Goal: Transaction & Acquisition: Purchase product/service

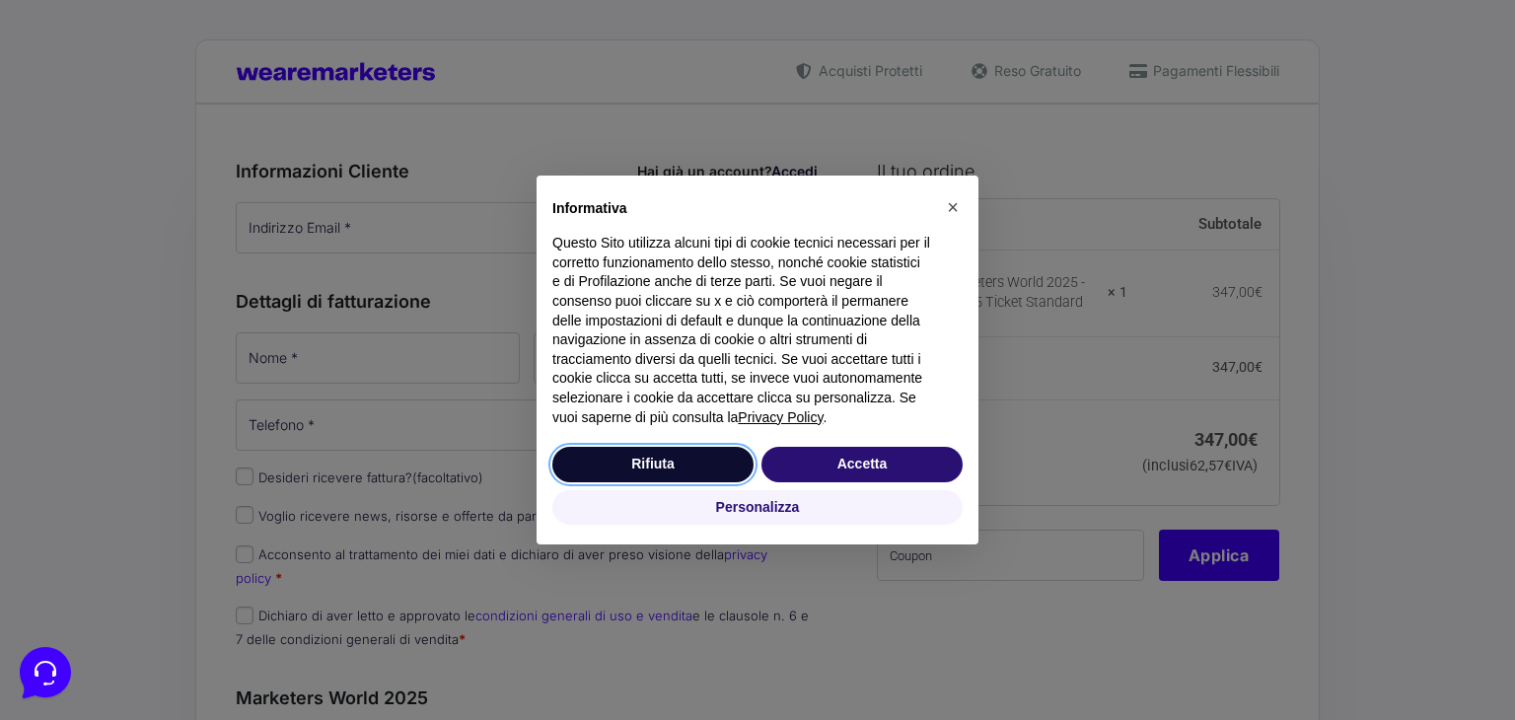
click at [644, 463] on button "Rifiuta" at bounding box center [653, 465] width 201 height 36
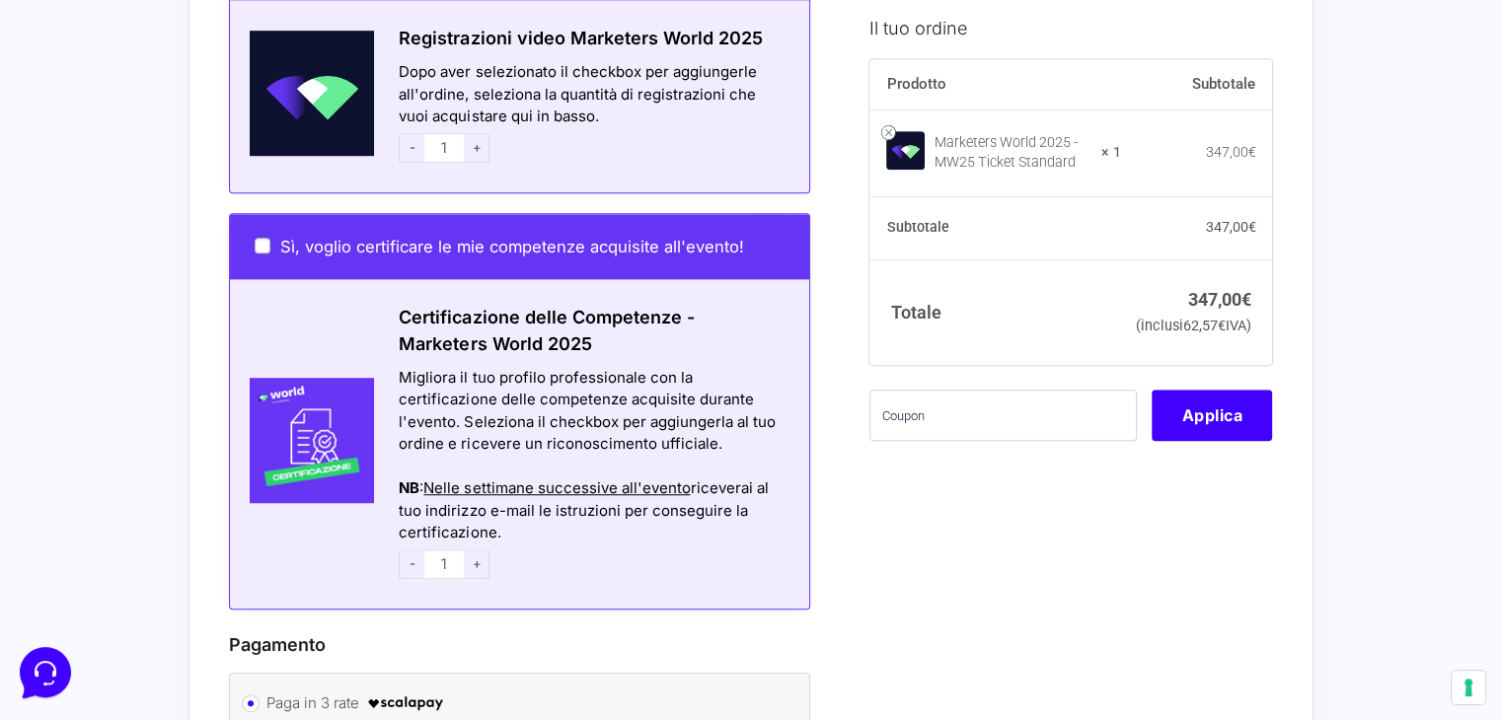
scroll to position [1187, 0]
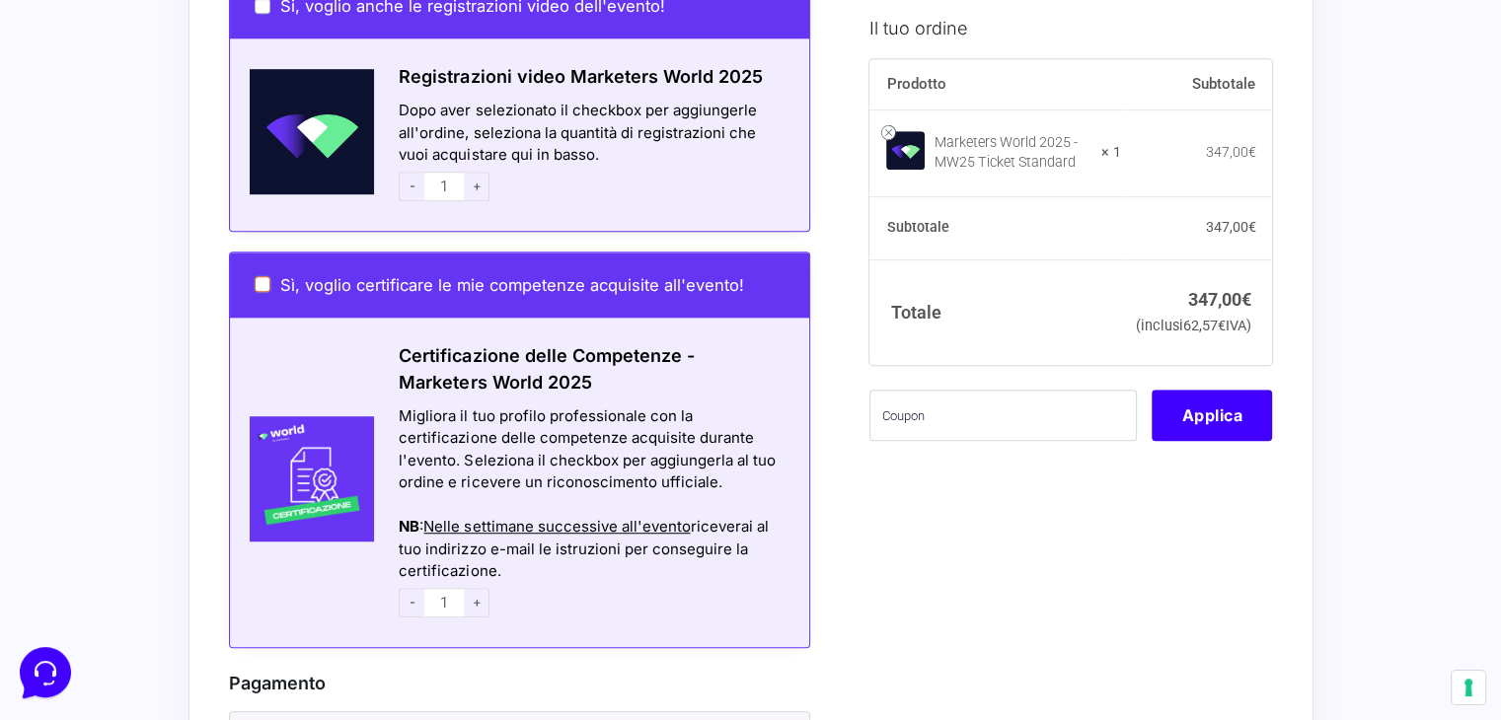
click at [258, 276] on input "Sì, voglio certificare le mie competenze acquisite all'evento!" at bounding box center [263, 284] width 16 height 16
checkbox input "true"
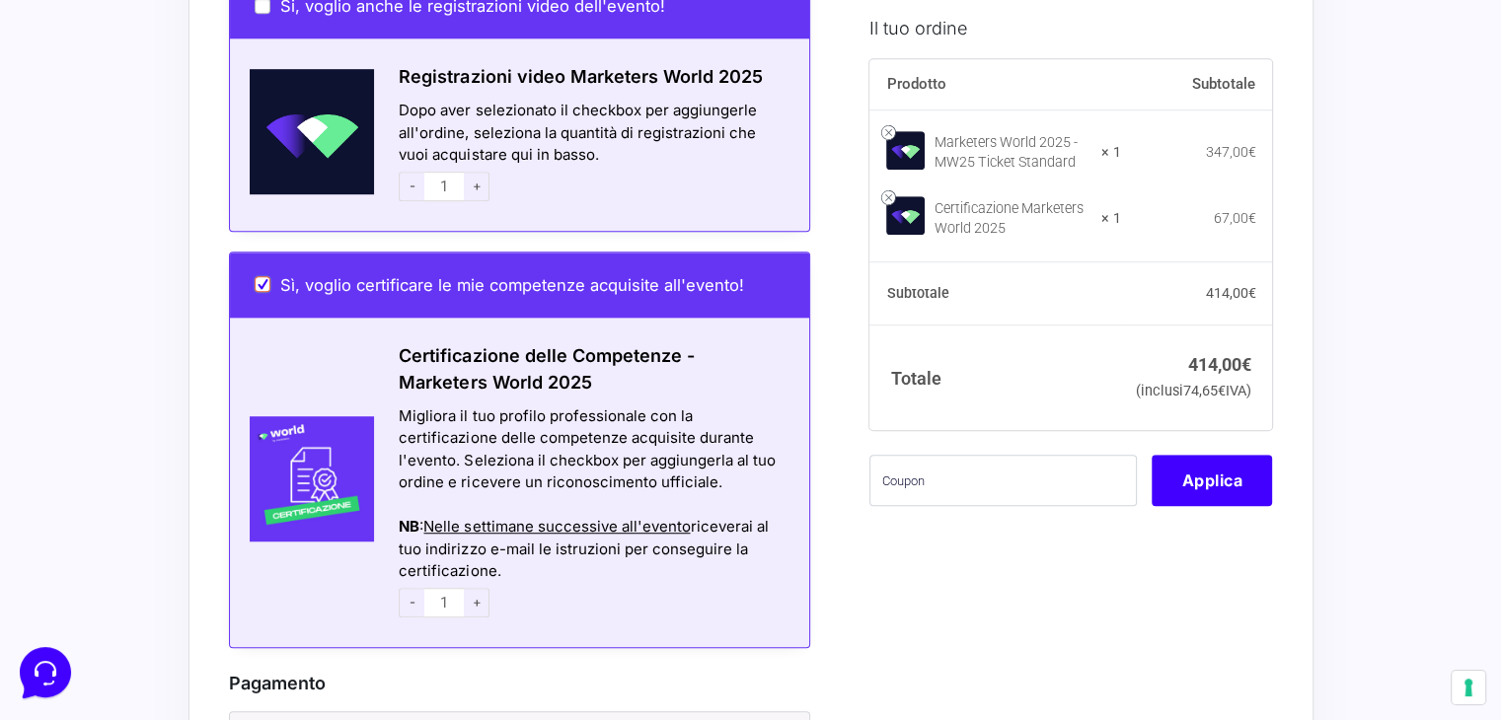
click at [258, 276] on input "Sì, voglio certificare le mie competenze acquisite all'evento!" at bounding box center [263, 284] width 16 height 16
checkbox input "false"
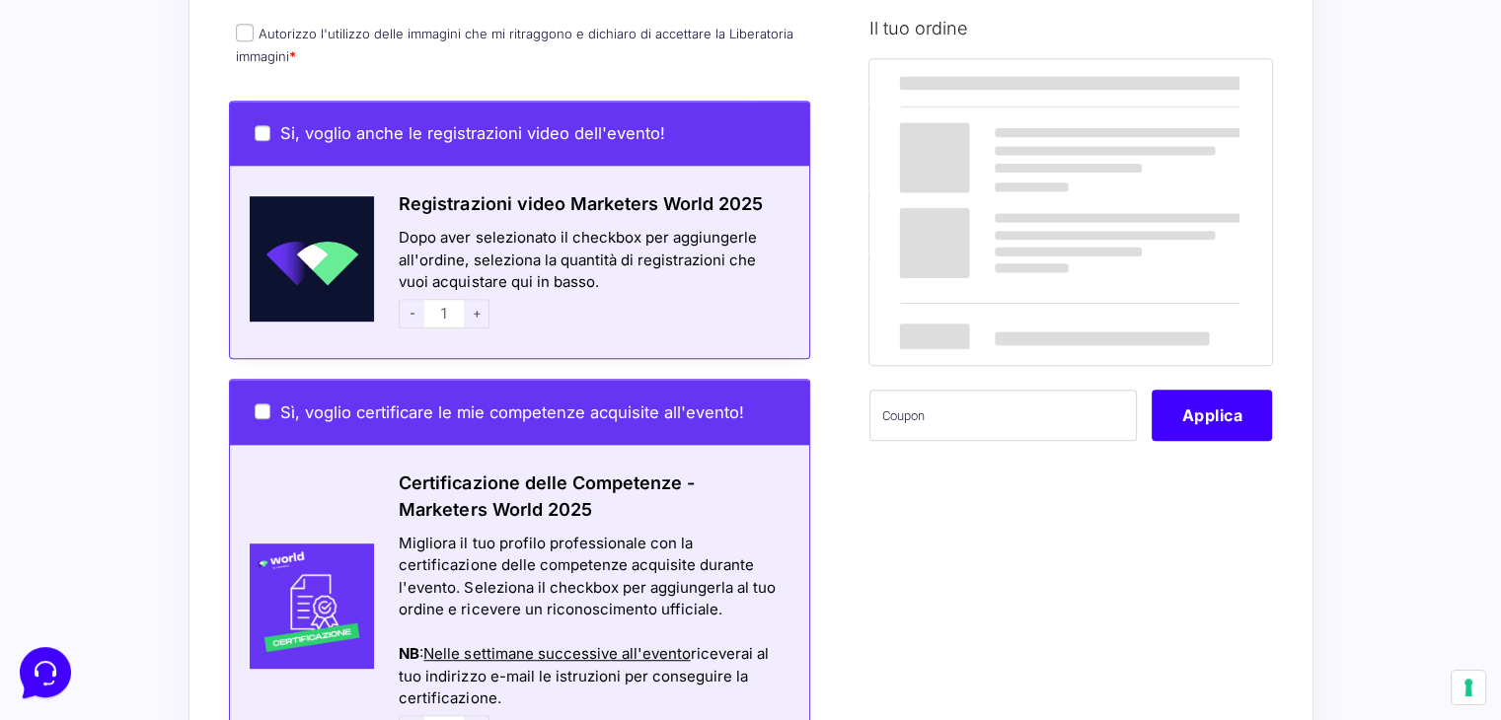
scroll to position [1049, 0]
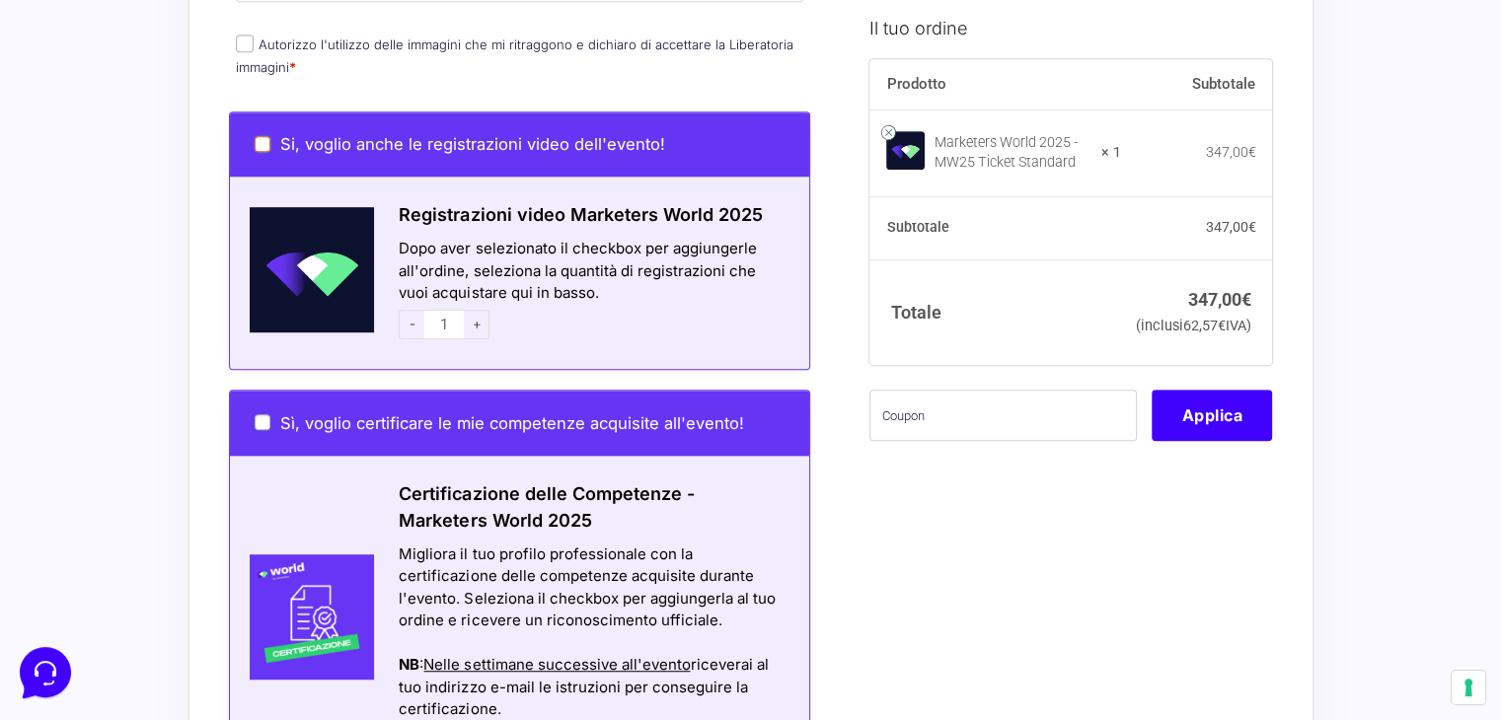
click at [262, 136] on input "Si, voglio anche le registrazioni video dell'evento!" at bounding box center [263, 144] width 16 height 16
checkbox input "true"
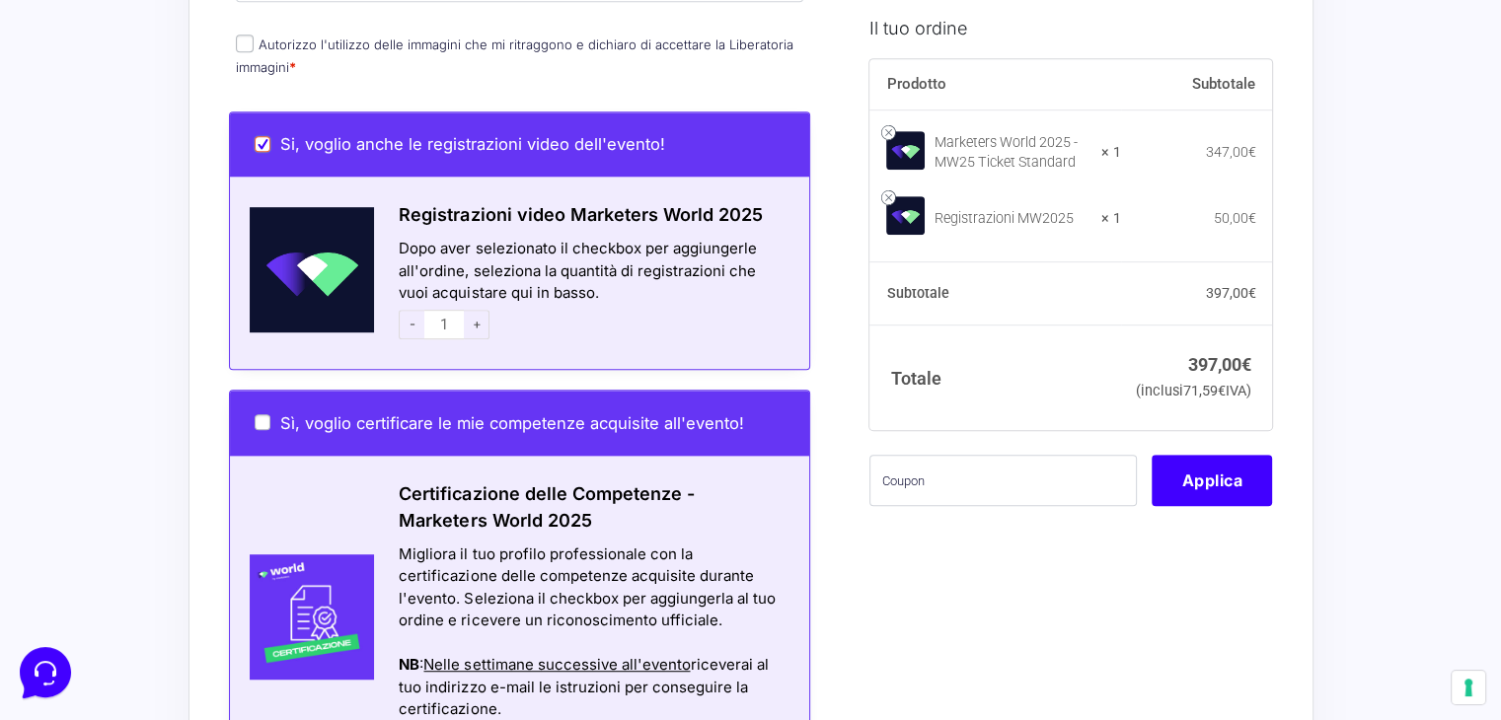
click at [262, 136] on input "Si, voglio anche le registrazioni video dell'evento!" at bounding box center [263, 144] width 16 height 16
checkbox input "false"
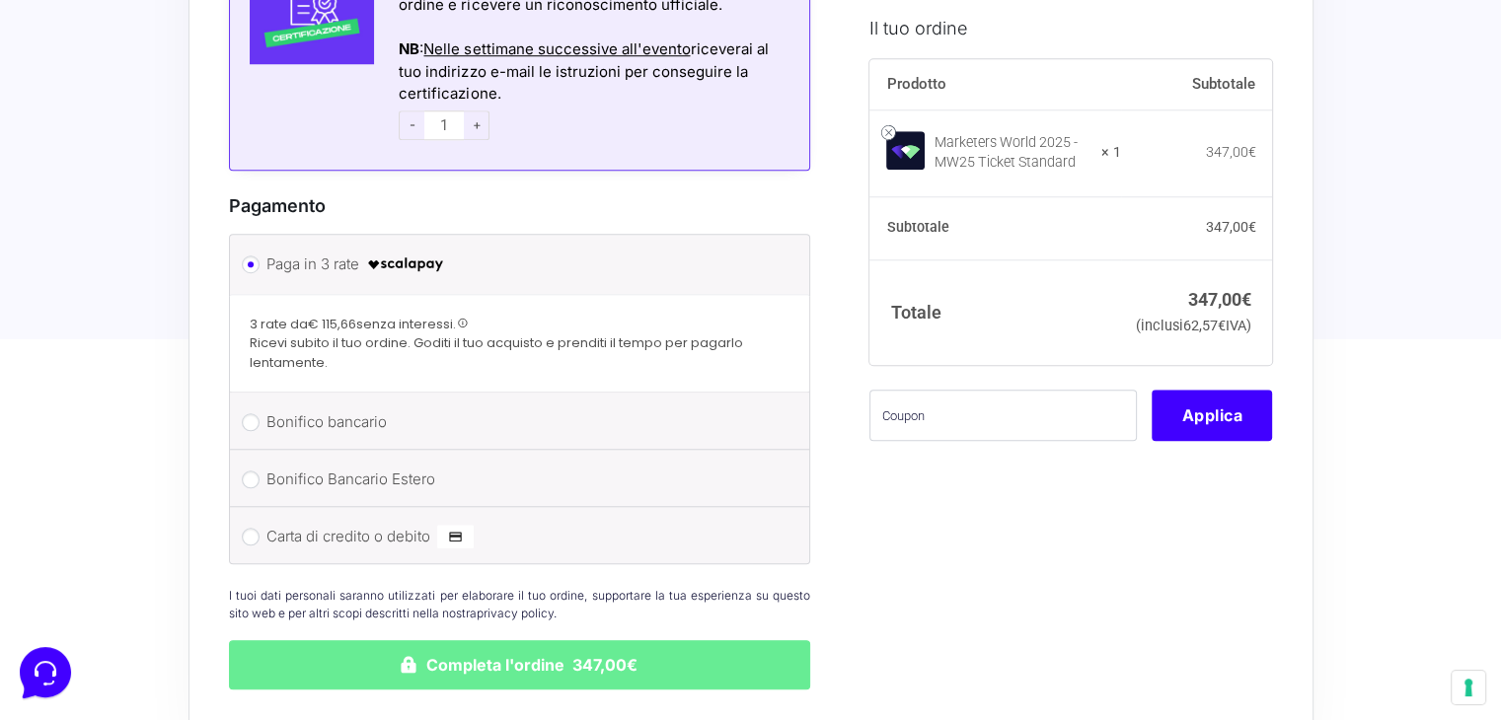
scroll to position [1665, 0]
click at [249, 527] on input "Carta di credito o debito" at bounding box center [251, 536] width 18 height 18
radio input "true"
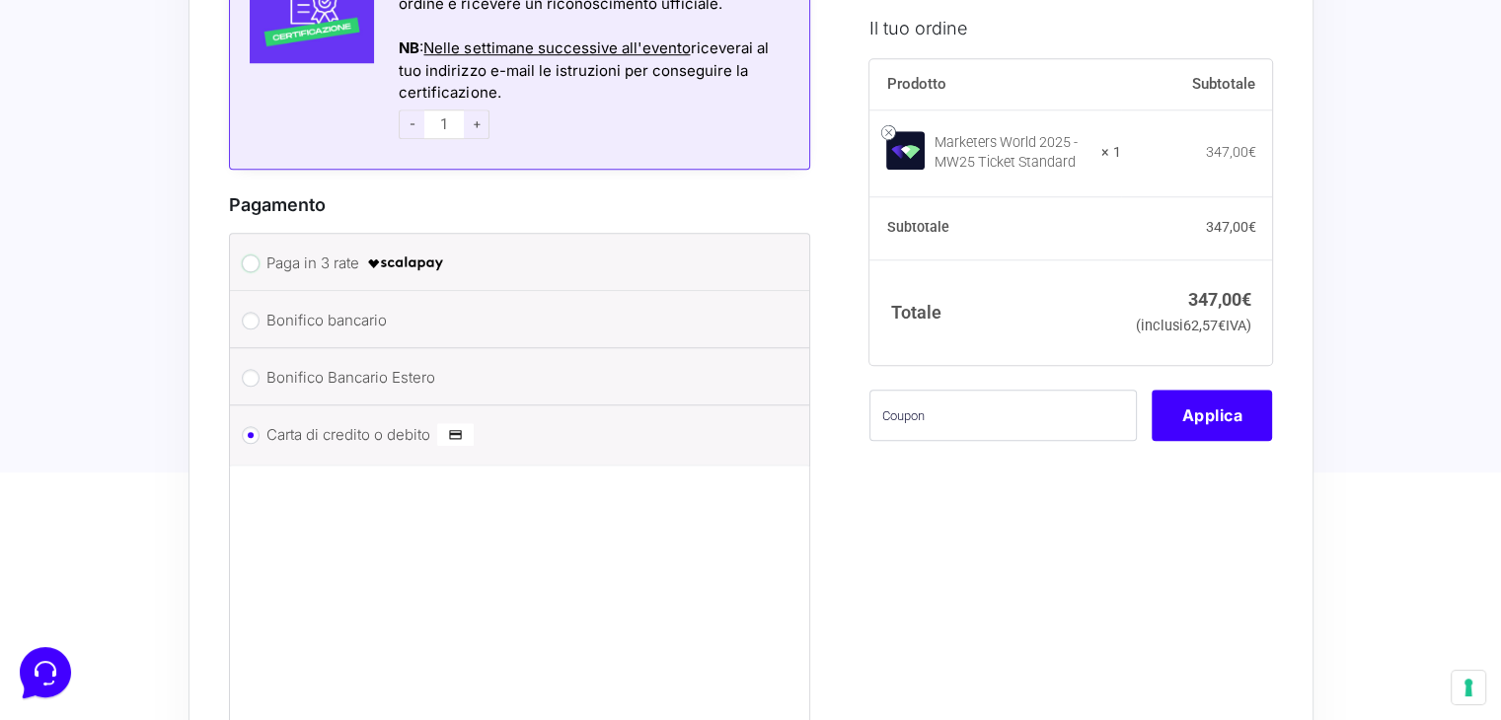
click at [253, 255] on input "Paga in 3 rate" at bounding box center [251, 264] width 18 height 18
radio input "true"
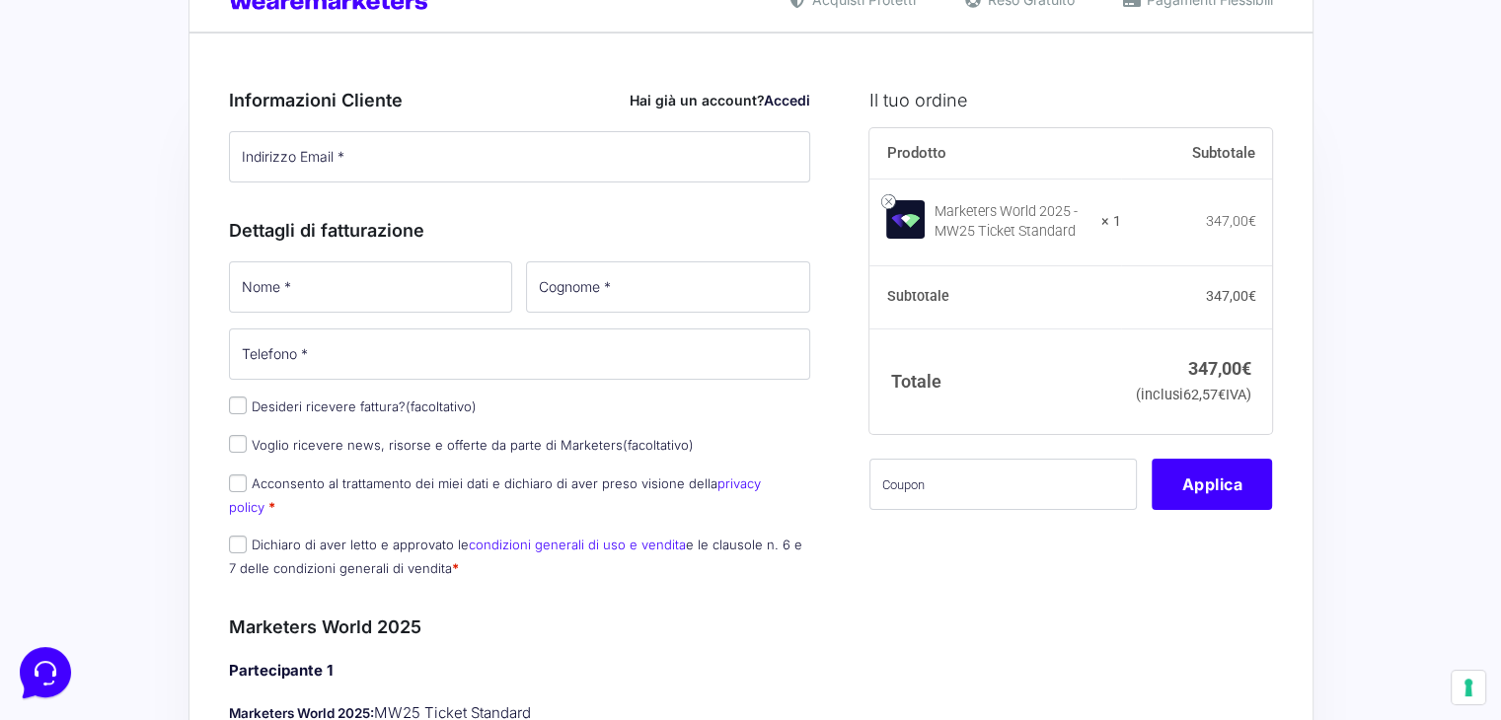
scroll to position [0, 0]
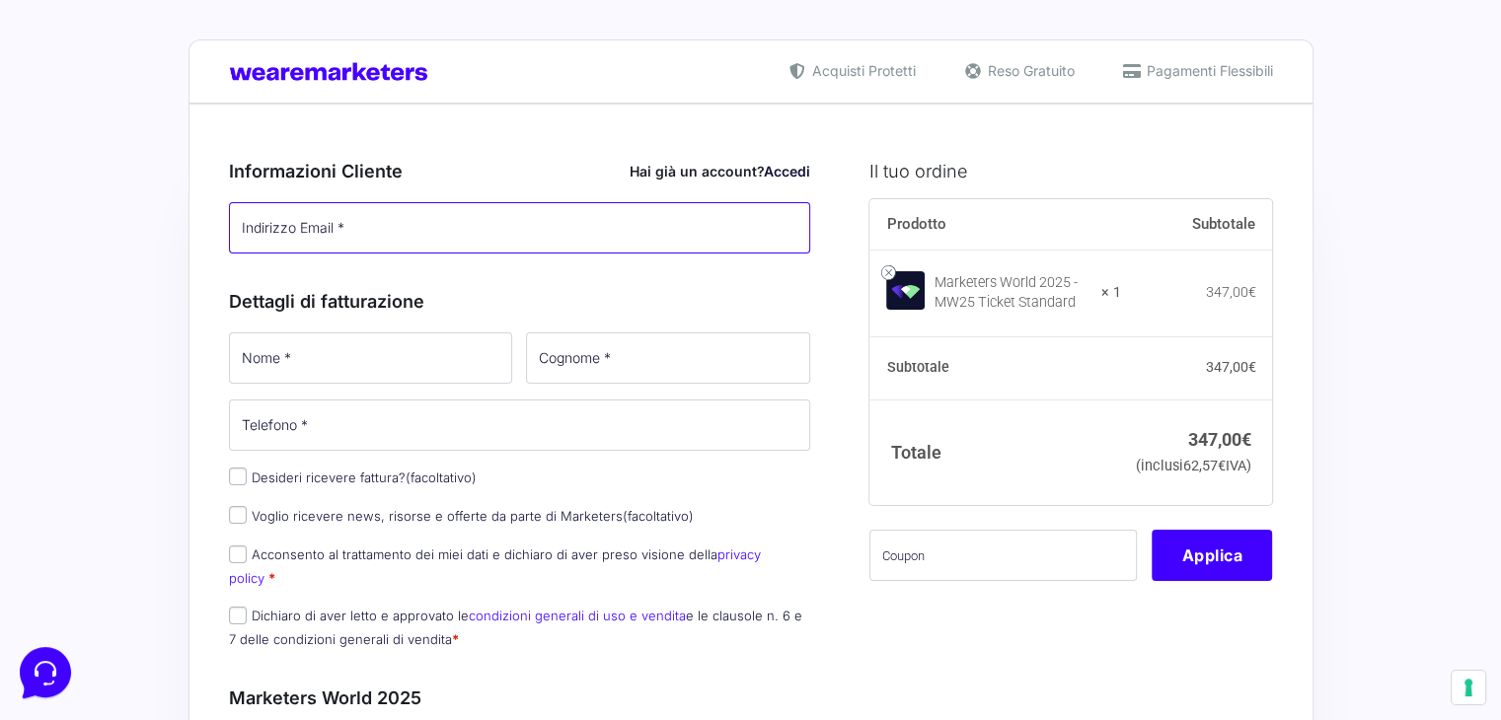
click at [375, 218] on input "Indirizzo Email *" at bounding box center [520, 227] width 582 height 51
type input "[EMAIL_ADDRESS][DOMAIN_NAME]"
type input "Ludivine"
type input "De [PERSON_NAME]"
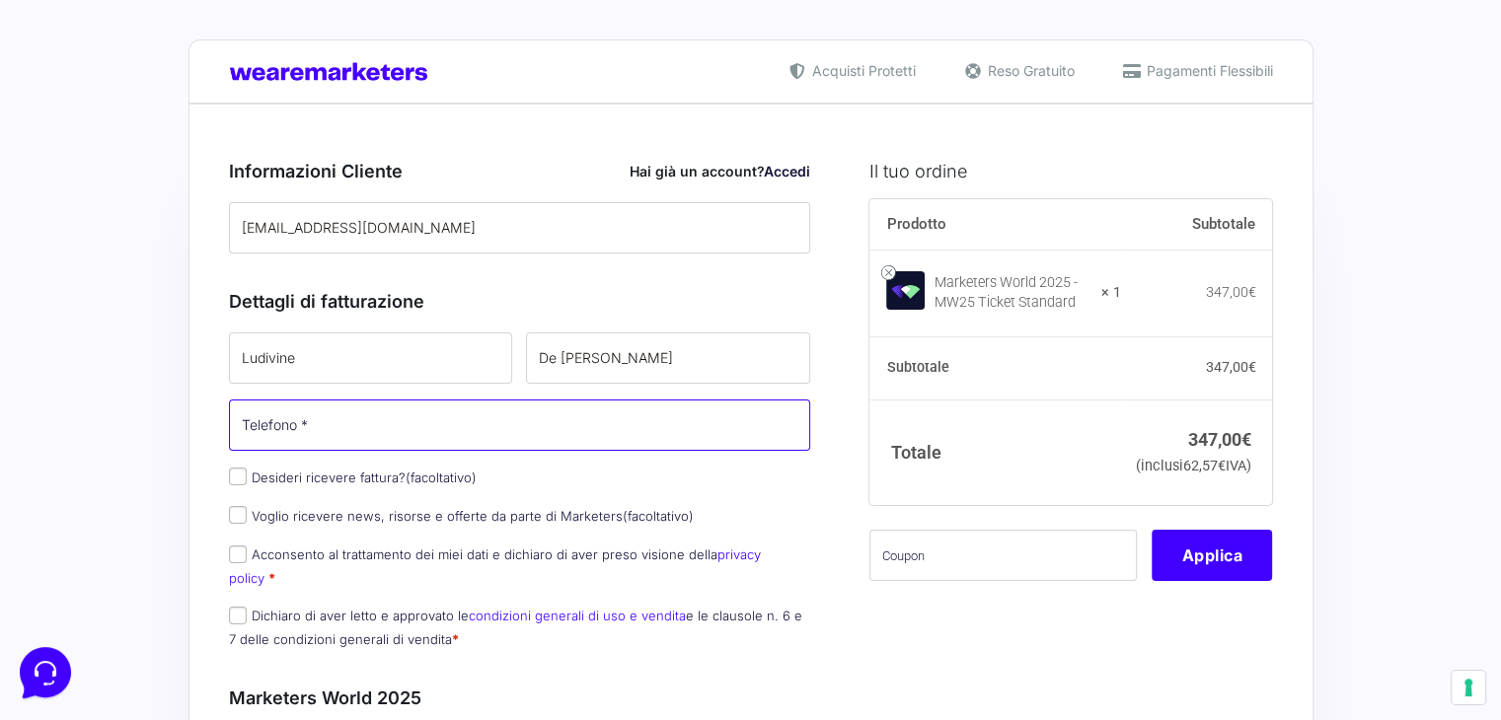
type input "[PHONE_NUMBER]"
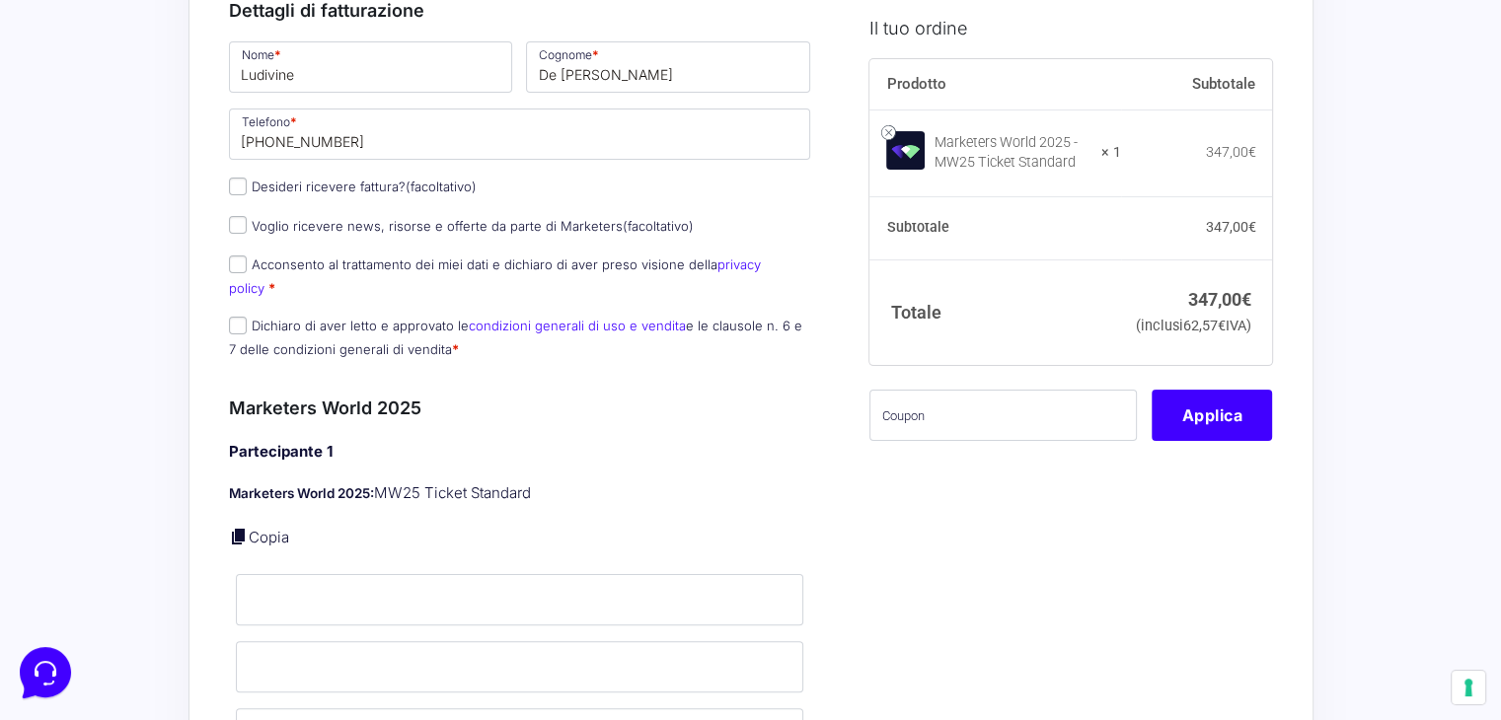
scroll to position [331, 0]
click at [238, 256] on input "Acconsento al trattamento dei miei dati e dichiaro di aver preso visione della …" at bounding box center [238, 264] width 18 height 18
checkbox input "true"
click at [231, 316] on input "Dichiaro di aver letto e approvato le condizioni generali di uso e vendita e le…" at bounding box center [238, 325] width 18 height 18
checkbox input "true"
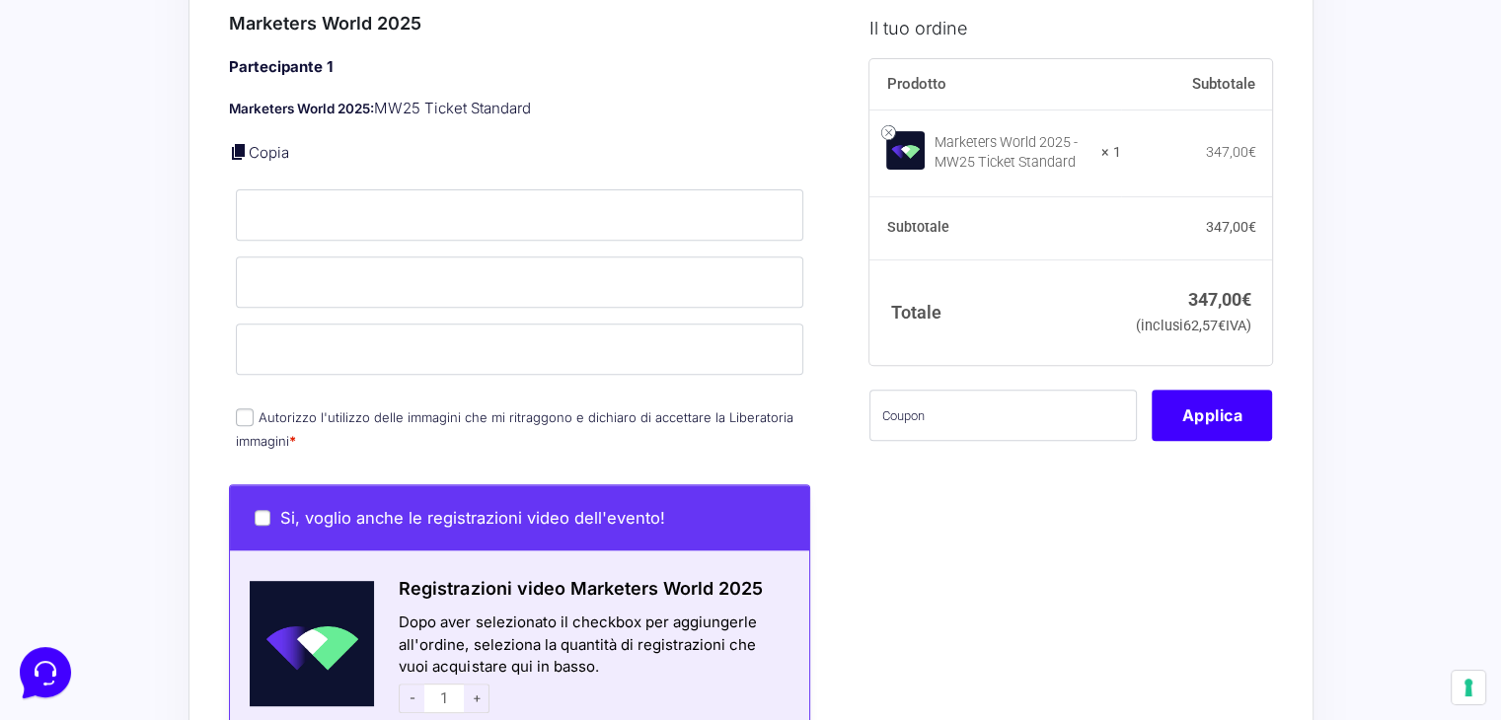
scroll to position [716, 0]
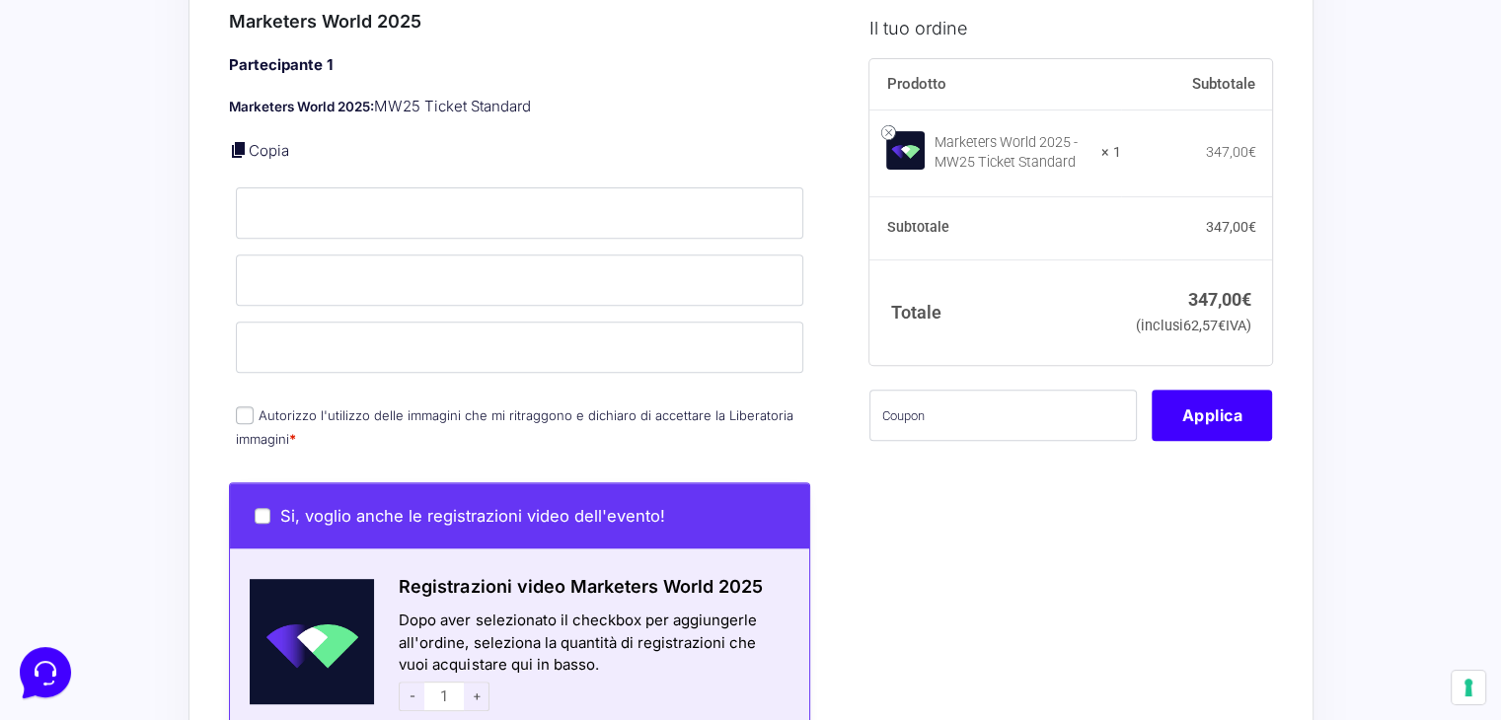
click at [246, 406] on input "Autorizzo l'utilizzo delle immagini che mi ritraggono e dichiaro di accettare l…" at bounding box center [245, 415] width 18 height 18
checkbox input "true"
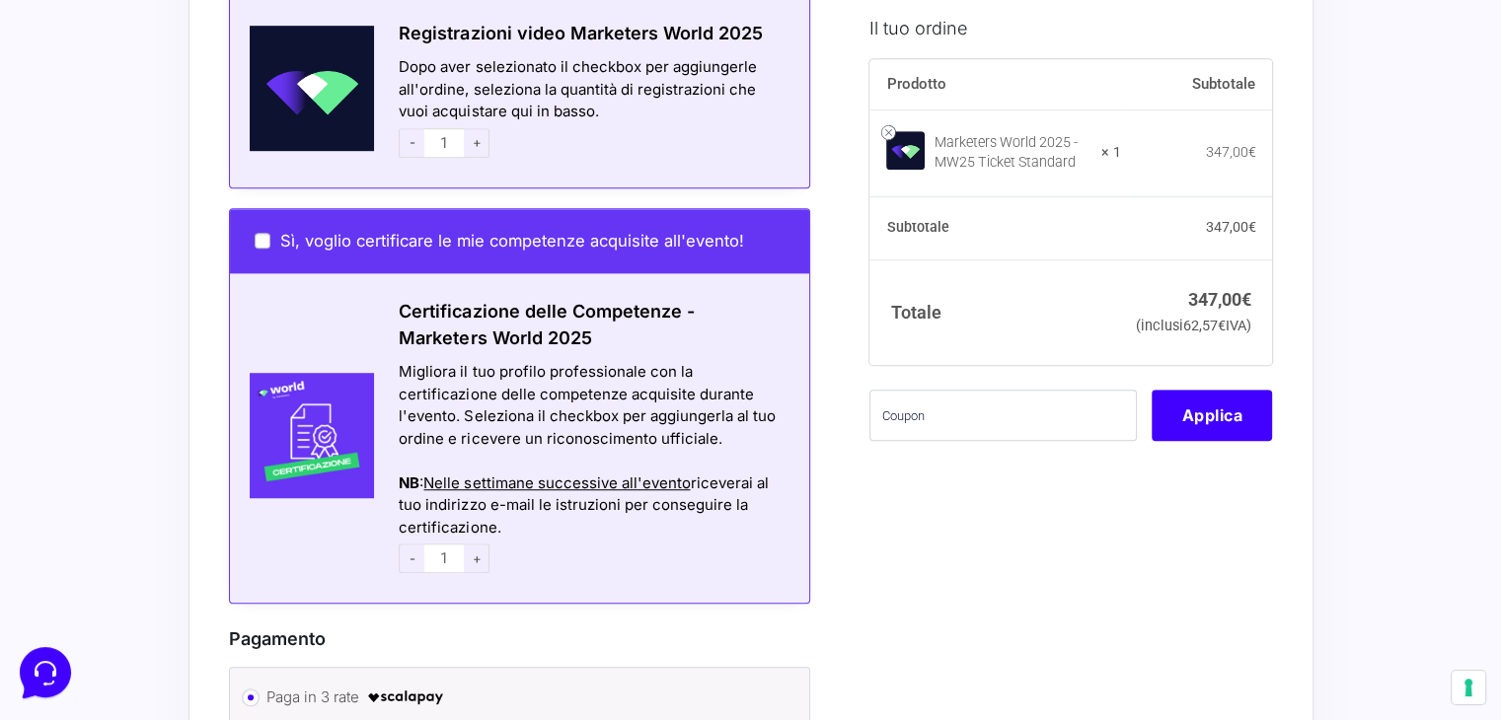
scroll to position [1272, 0]
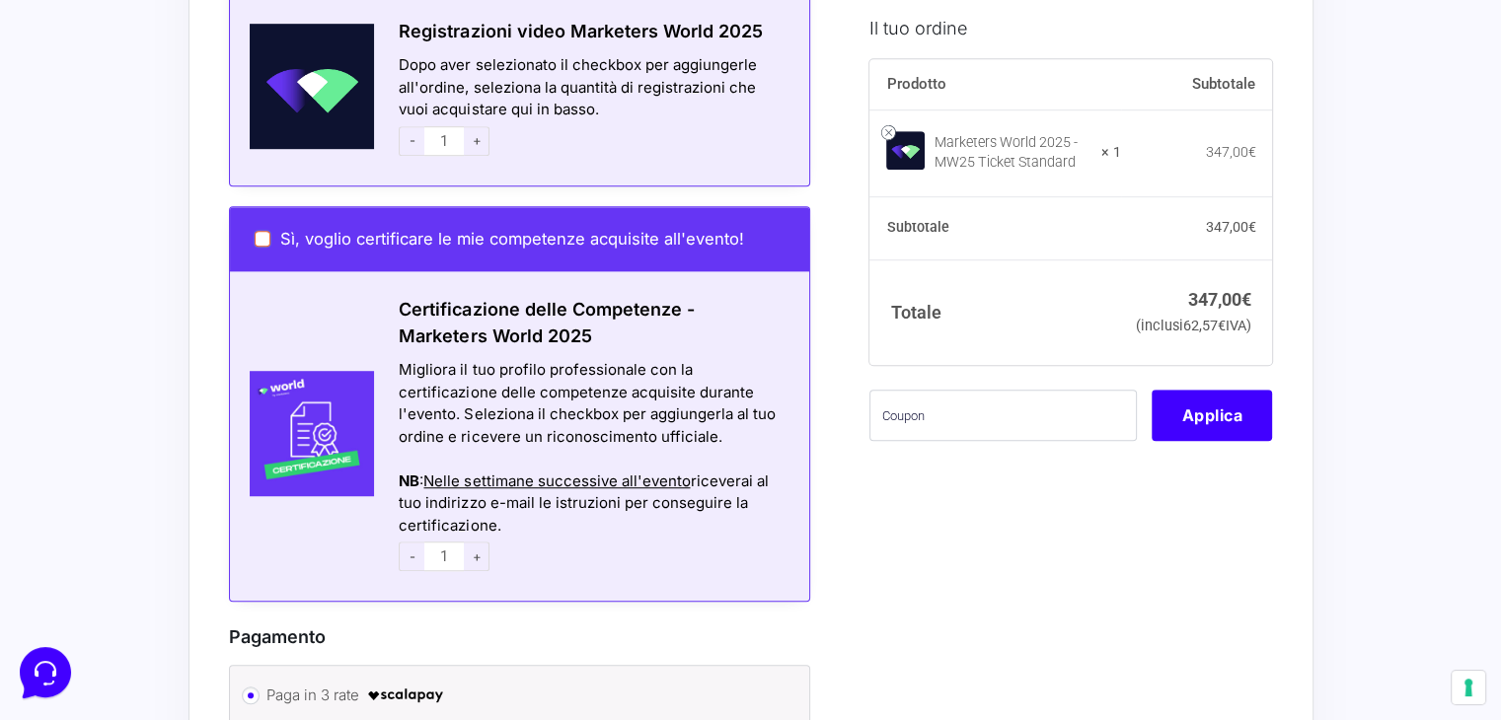
click at [260, 231] on input "Sì, voglio certificare le mie competenze acquisite all'evento!" at bounding box center [263, 239] width 16 height 16
checkbox input "true"
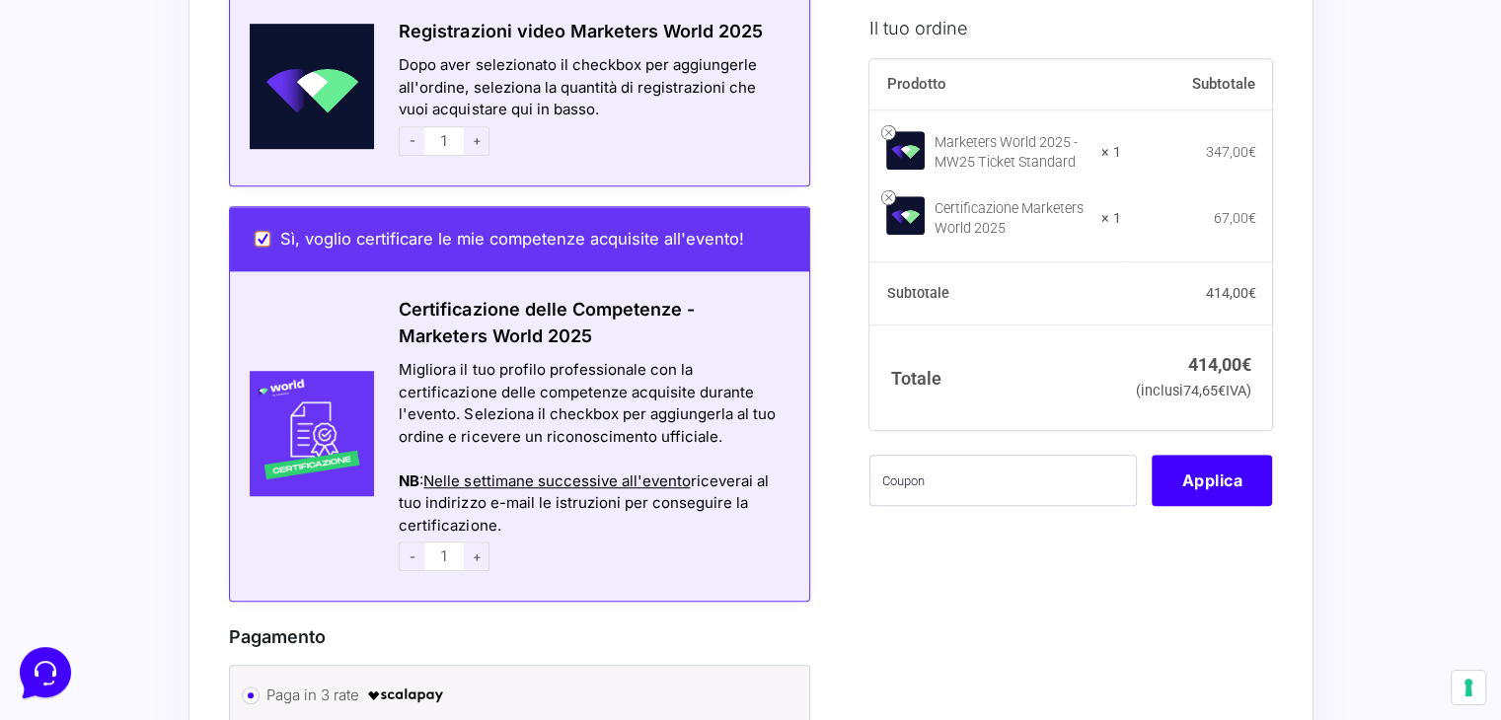
click at [260, 231] on input "Sì, voglio certificare le mie competenze acquisite all'evento!" at bounding box center [263, 239] width 16 height 16
checkbox input "false"
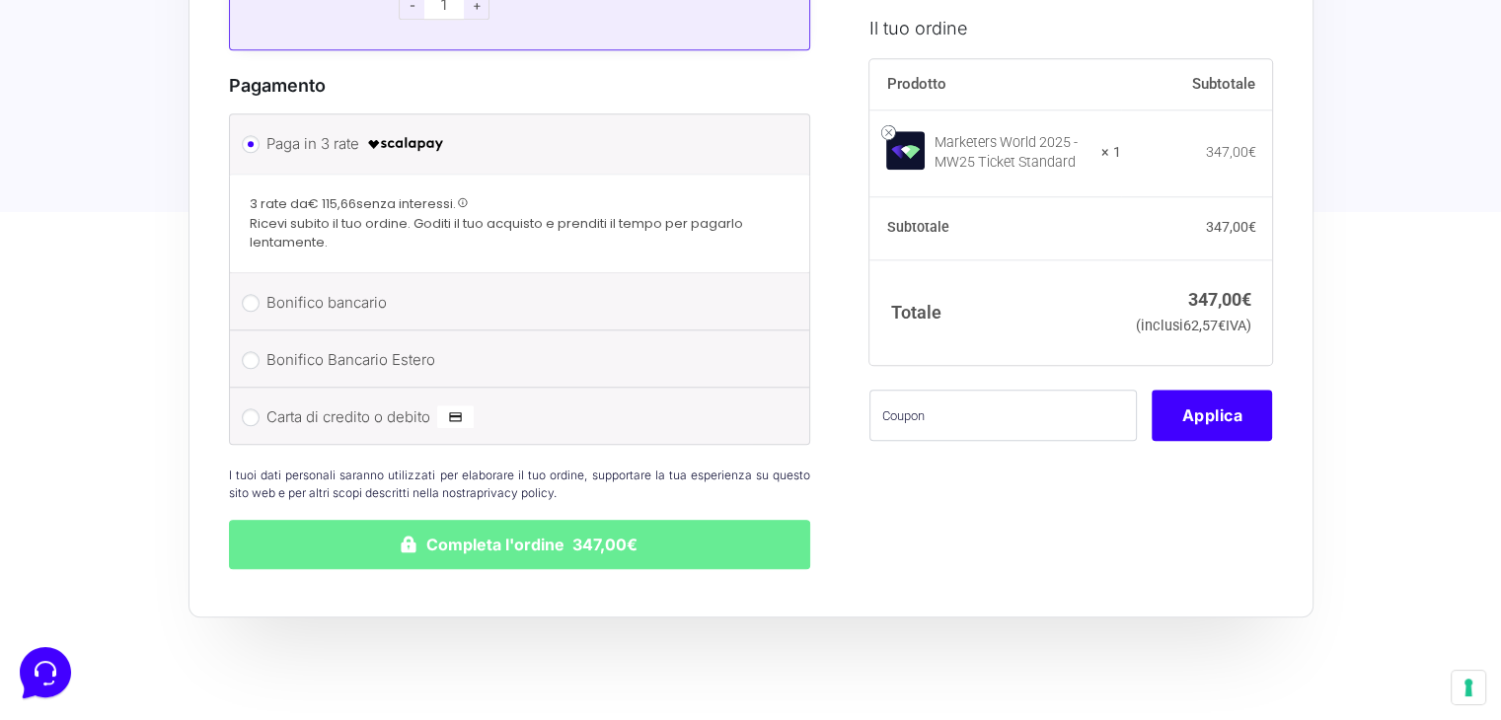
scroll to position [1819, 0]
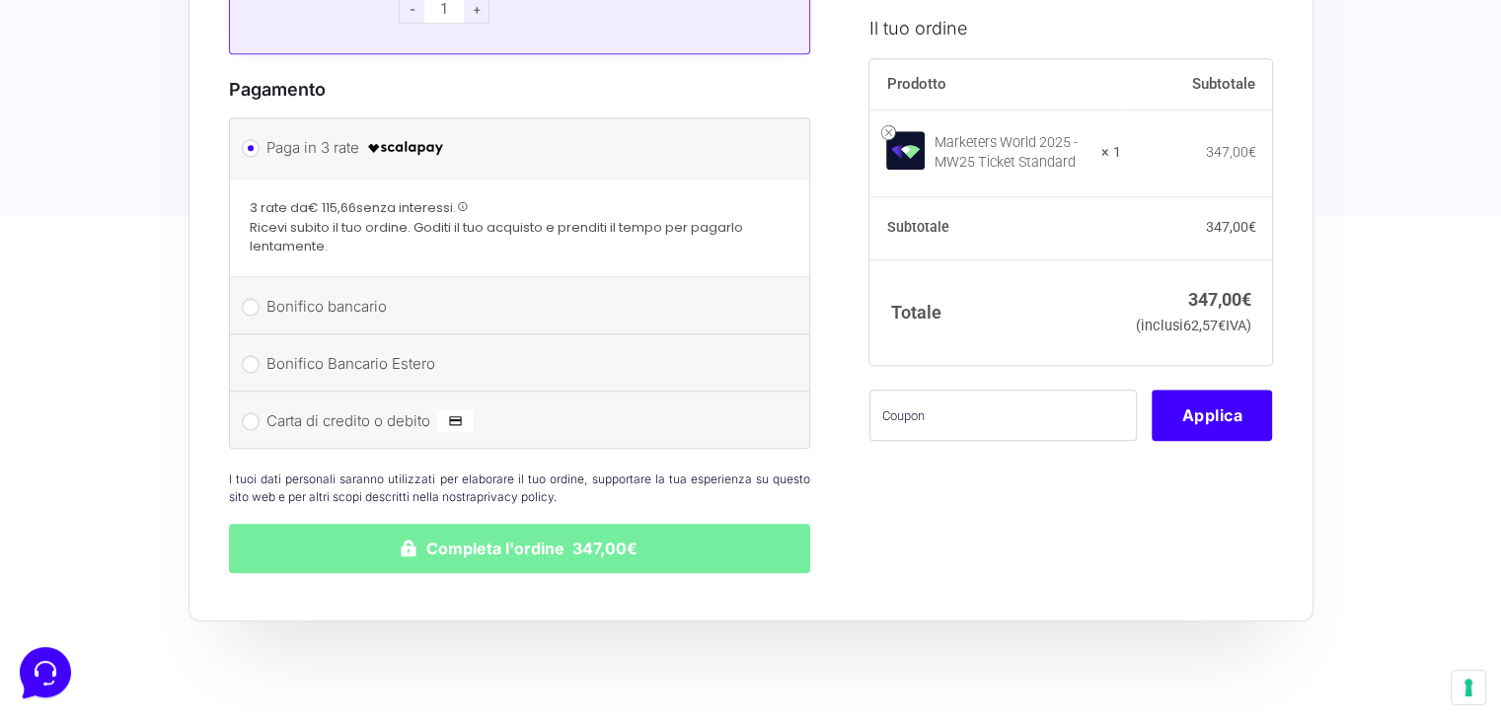
click at [426, 524] on button "Completa l'ordine 347,00€" at bounding box center [520, 548] width 582 height 49
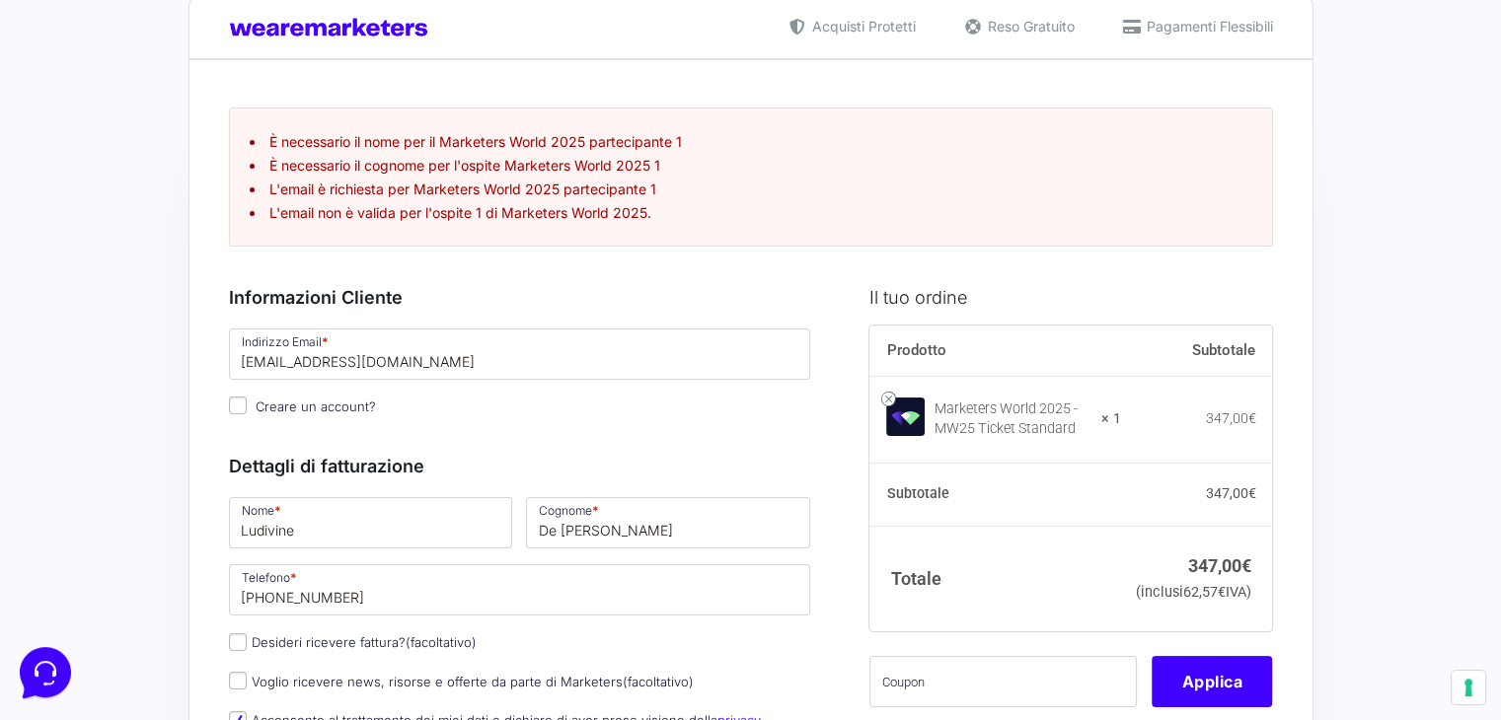
scroll to position [40, 0]
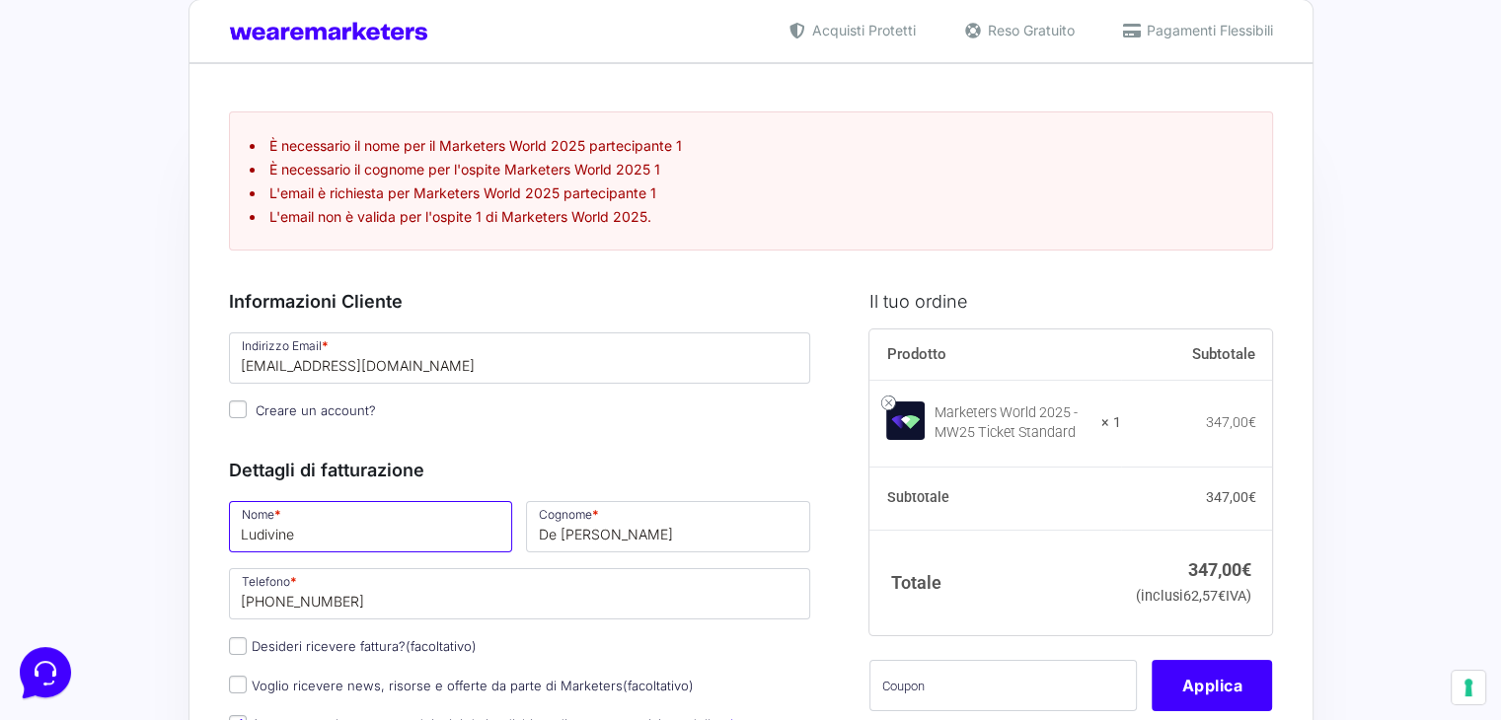
click at [305, 538] on input "Ludivine" at bounding box center [371, 526] width 284 height 51
type input "Ludivine"
click at [617, 530] on input "De [PERSON_NAME]" at bounding box center [668, 526] width 284 height 51
type input "De [PERSON_NAME]"
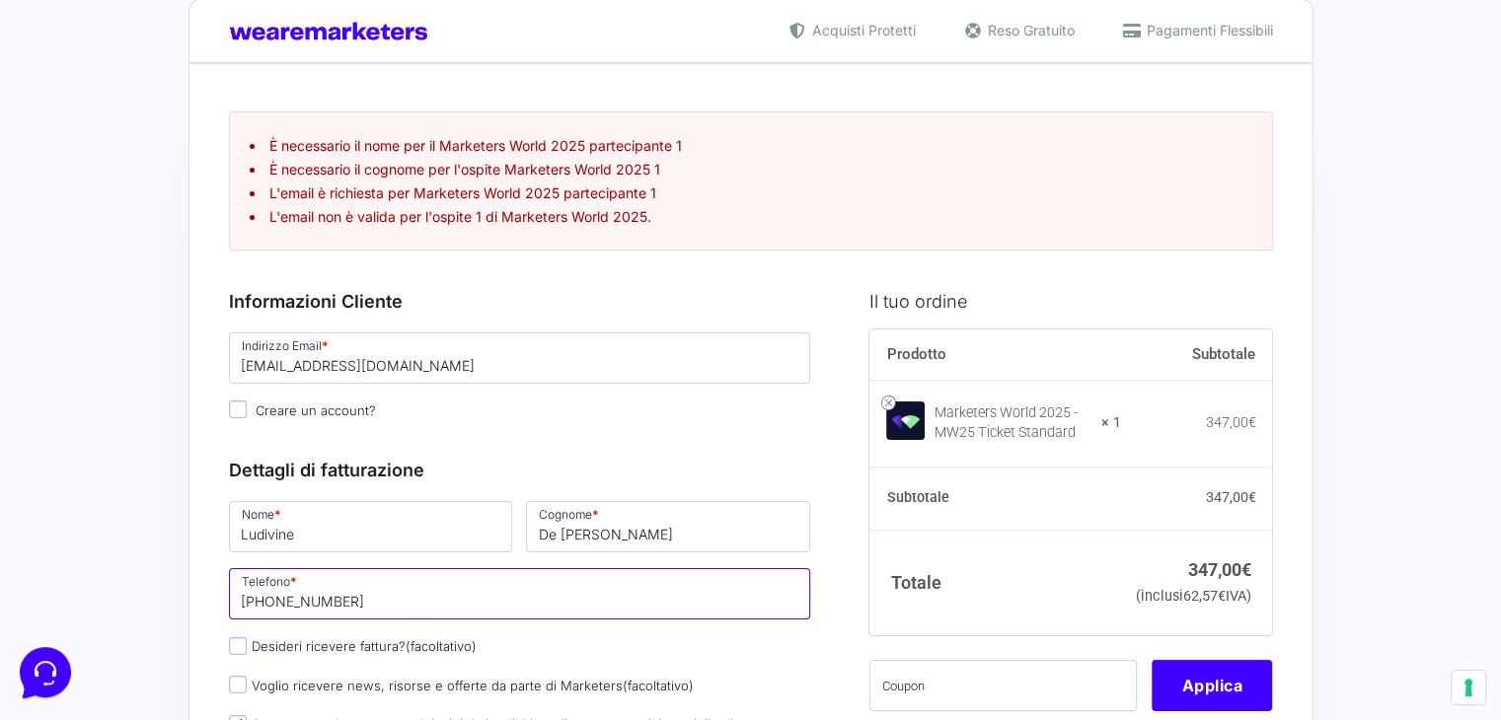
click at [264, 600] on input "[PHONE_NUMBER]" at bounding box center [520, 593] width 582 height 51
type input "3407681057"
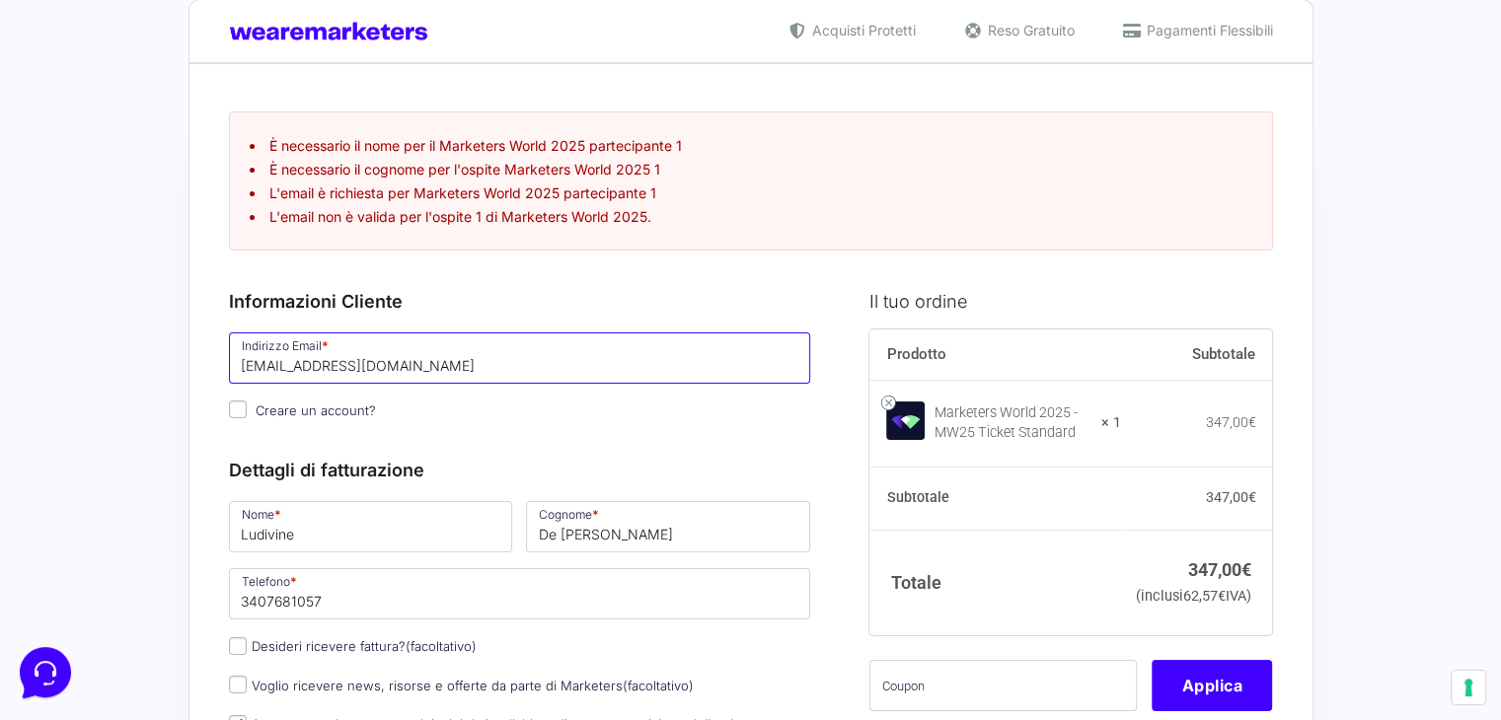
click at [414, 363] on input "[EMAIL_ADDRESS][DOMAIN_NAME]" at bounding box center [520, 358] width 582 height 51
type input "[EMAIL_ADDRESS][DOMAIN_NAME]"
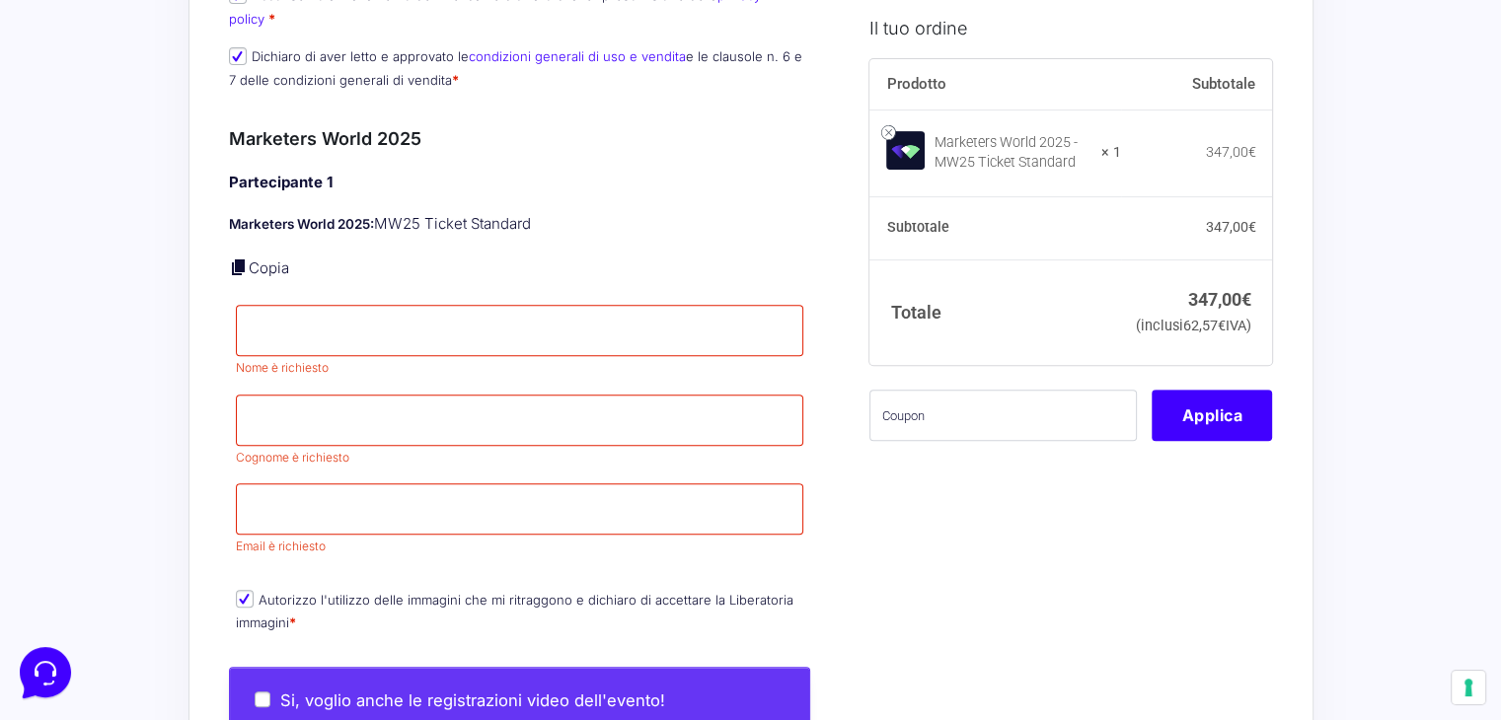
scroll to position [767, 0]
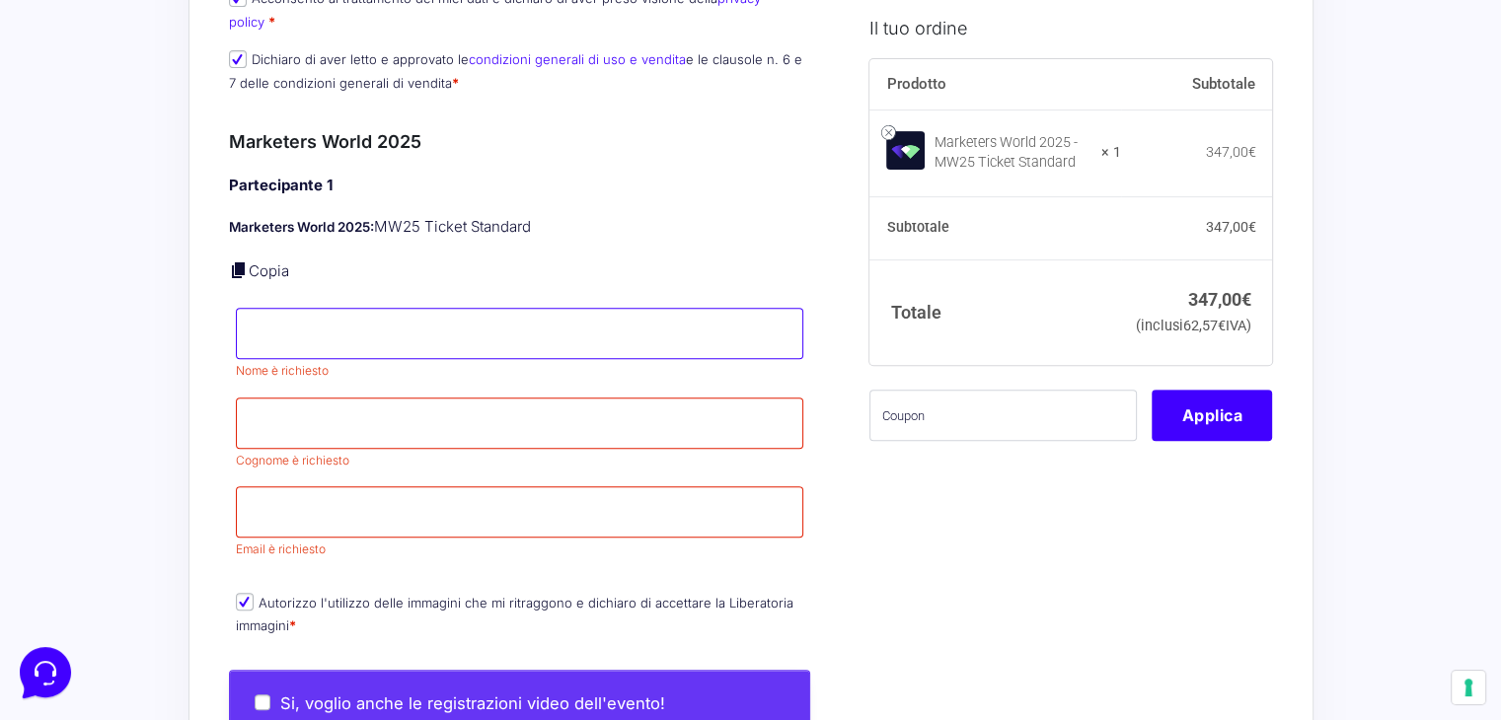
click at [348, 329] on input "Nome *" at bounding box center [520, 333] width 568 height 51
type input "Ludivine"
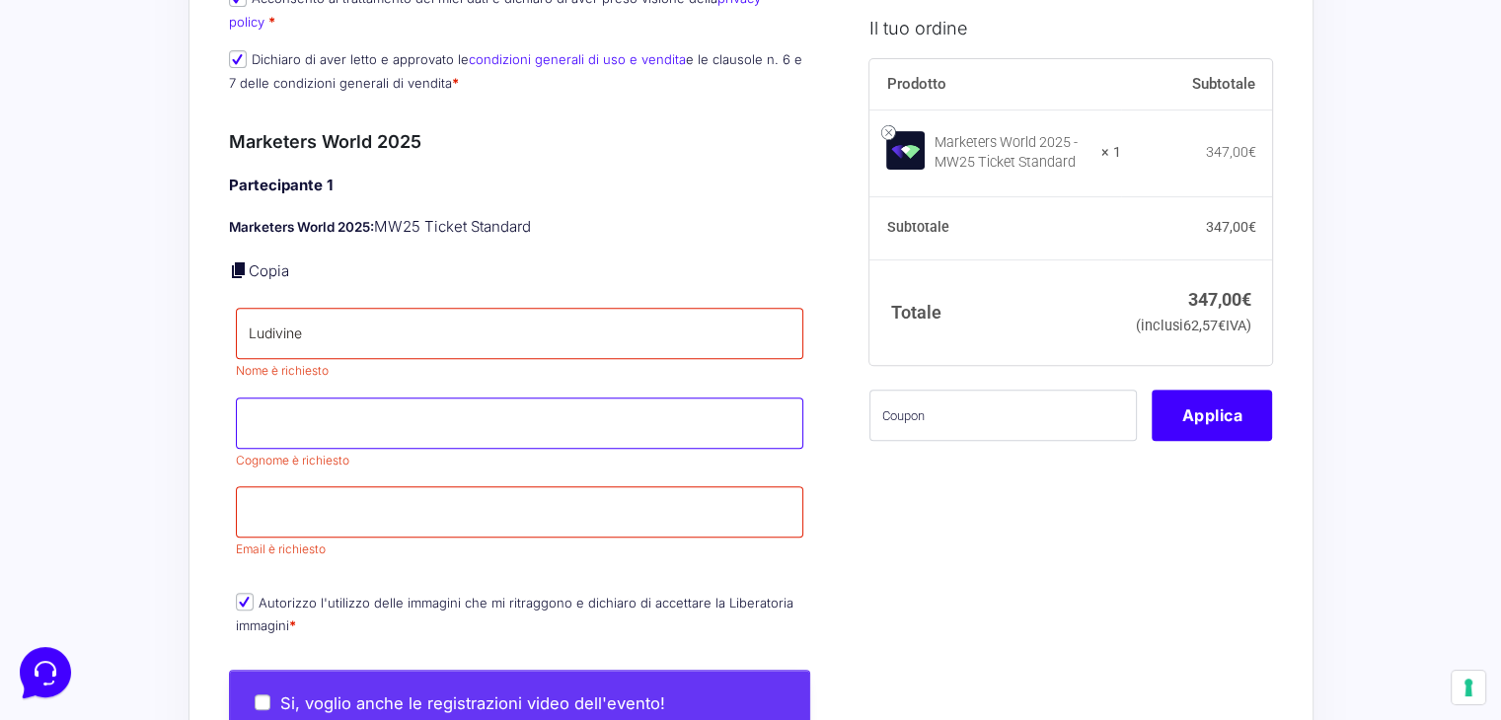
type input "De [PERSON_NAME]"
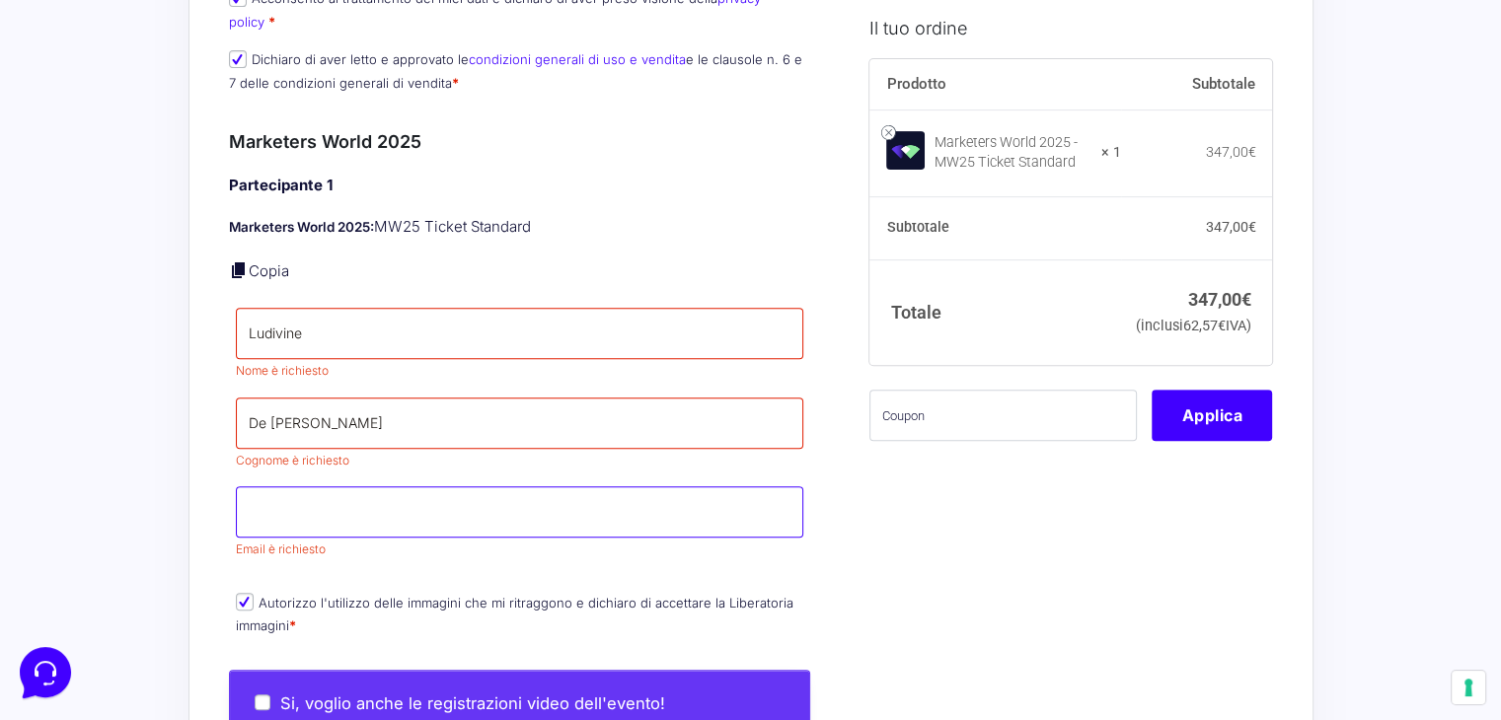
type input "[EMAIL_ADDRESS][DOMAIN_NAME]"
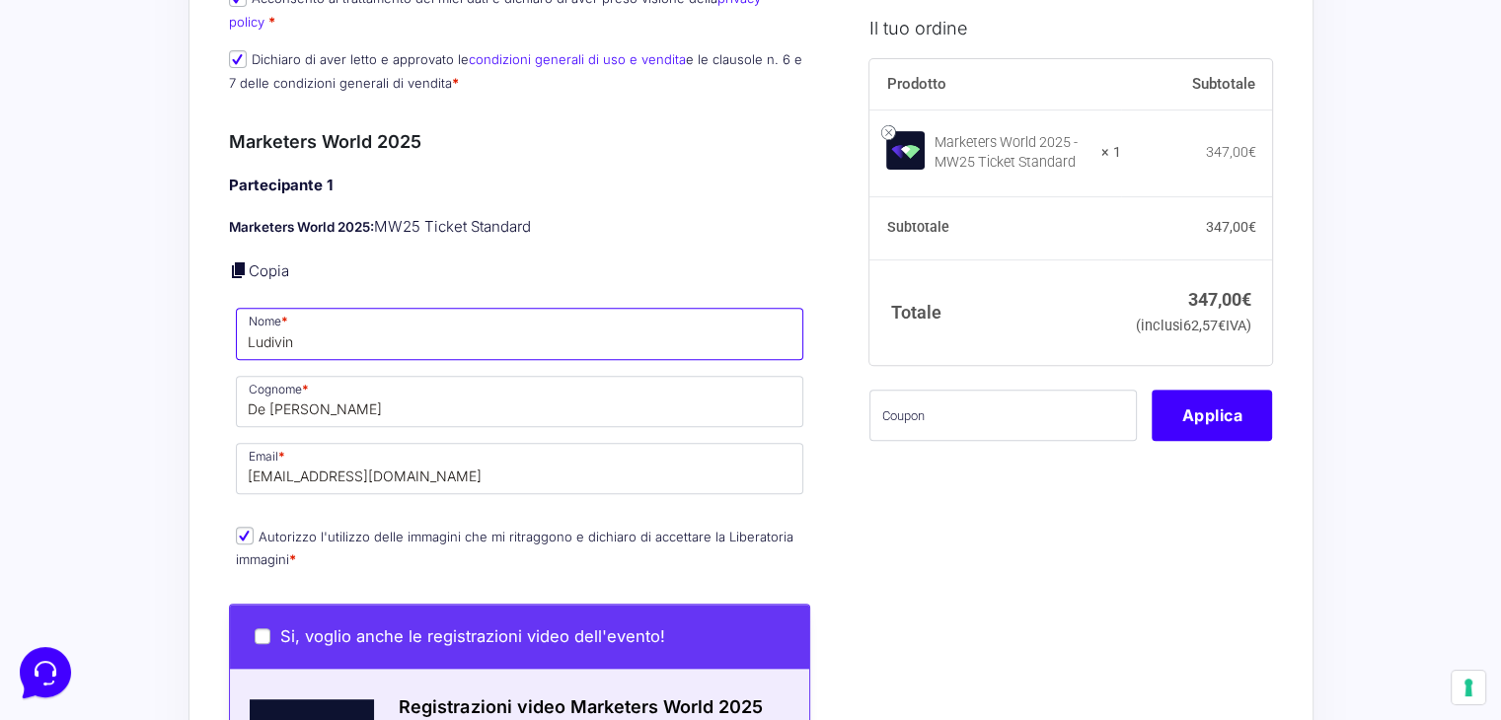
type input "Ludivine"
click at [320, 392] on input "De [PERSON_NAME]" at bounding box center [520, 401] width 568 height 51
type input "De [PERSON_NAME]"
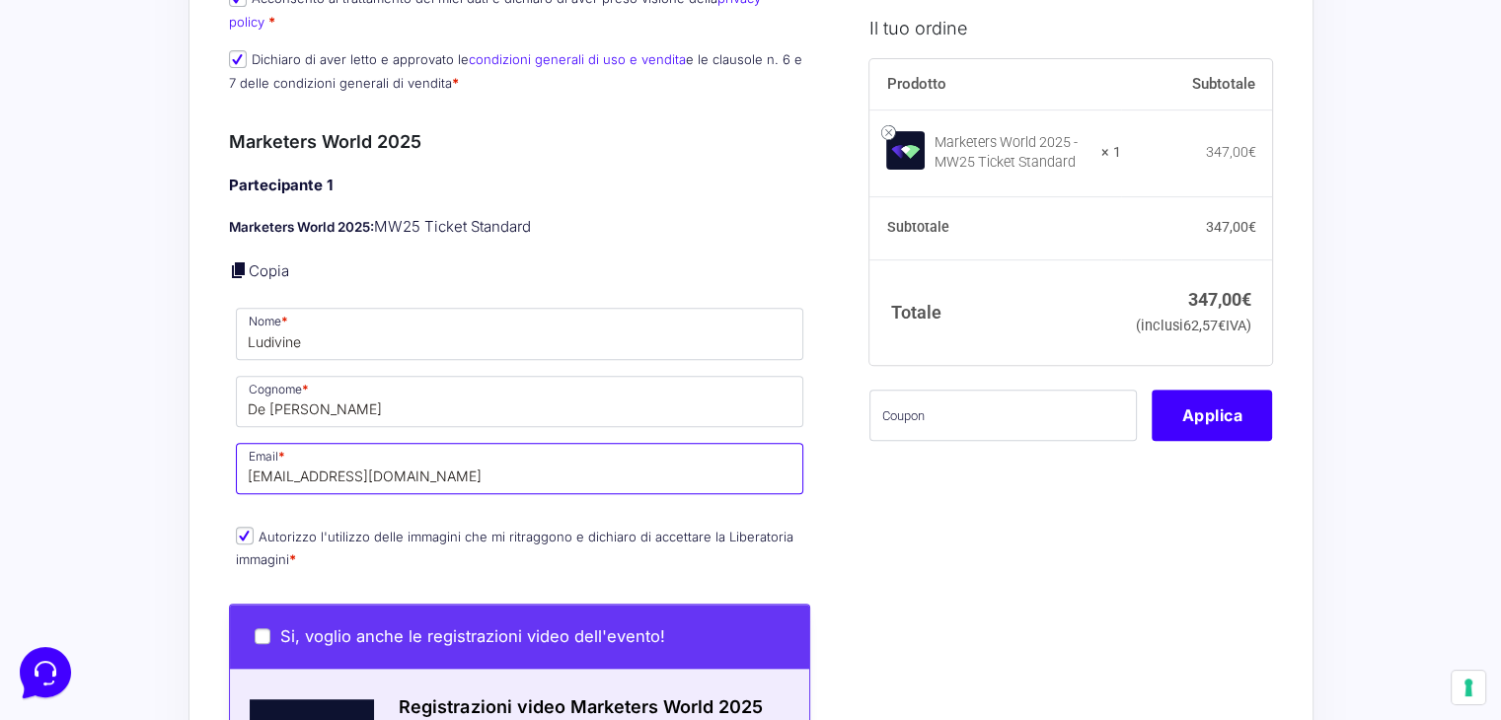
click at [326, 451] on input "[EMAIL_ADDRESS][DOMAIN_NAME]" at bounding box center [520, 468] width 568 height 51
click at [413, 447] on input "[EMAIL_ADDRESS][DOMAIN_NAME]" at bounding box center [520, 468] width 568 height 51
type input "[EMAIL_ADDRESS][DOMAIN_NAME]"
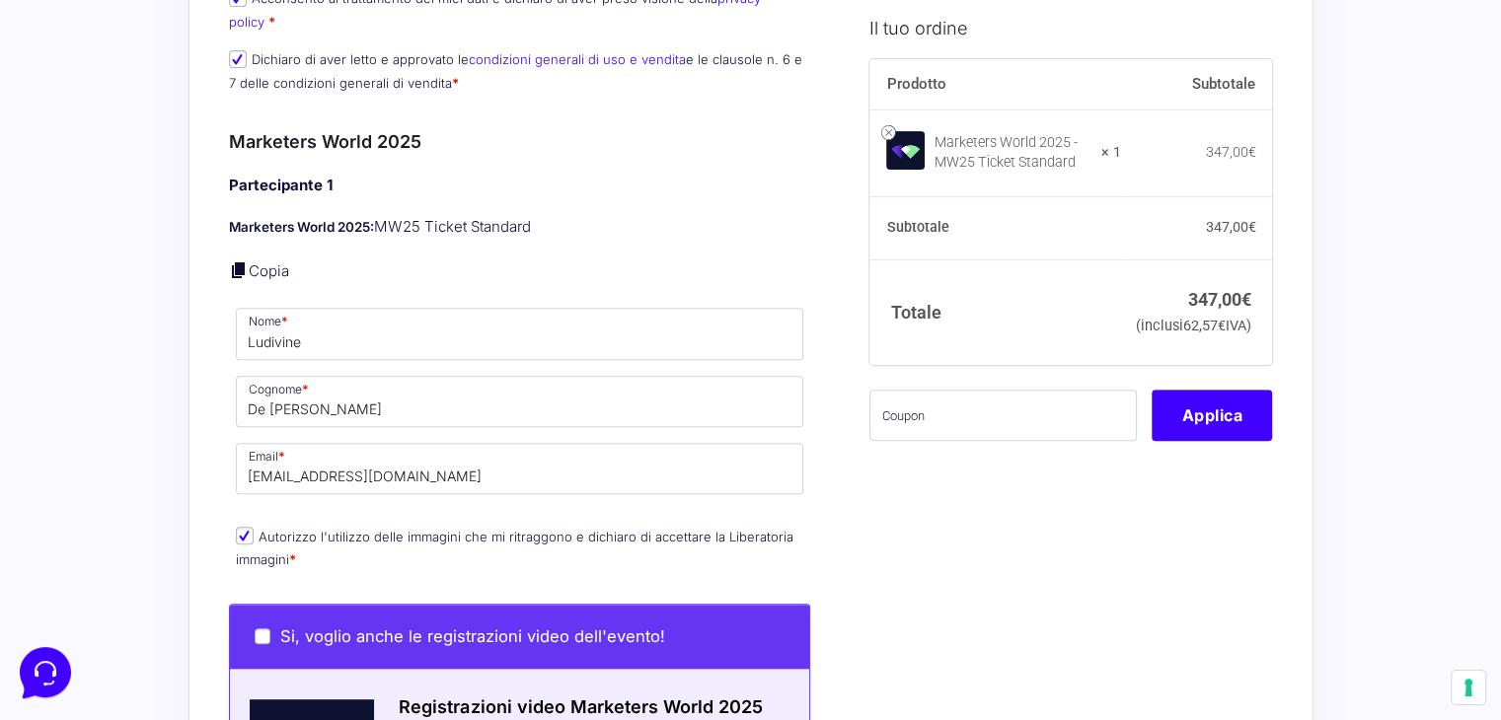
click at [170, 363] on div "Acquisti Protetti Reso Gratuito Pagamenti Flessibili Riepilogo Ordine 347,00 € …" at bounding box center [750, 590] width 1501 height 2715
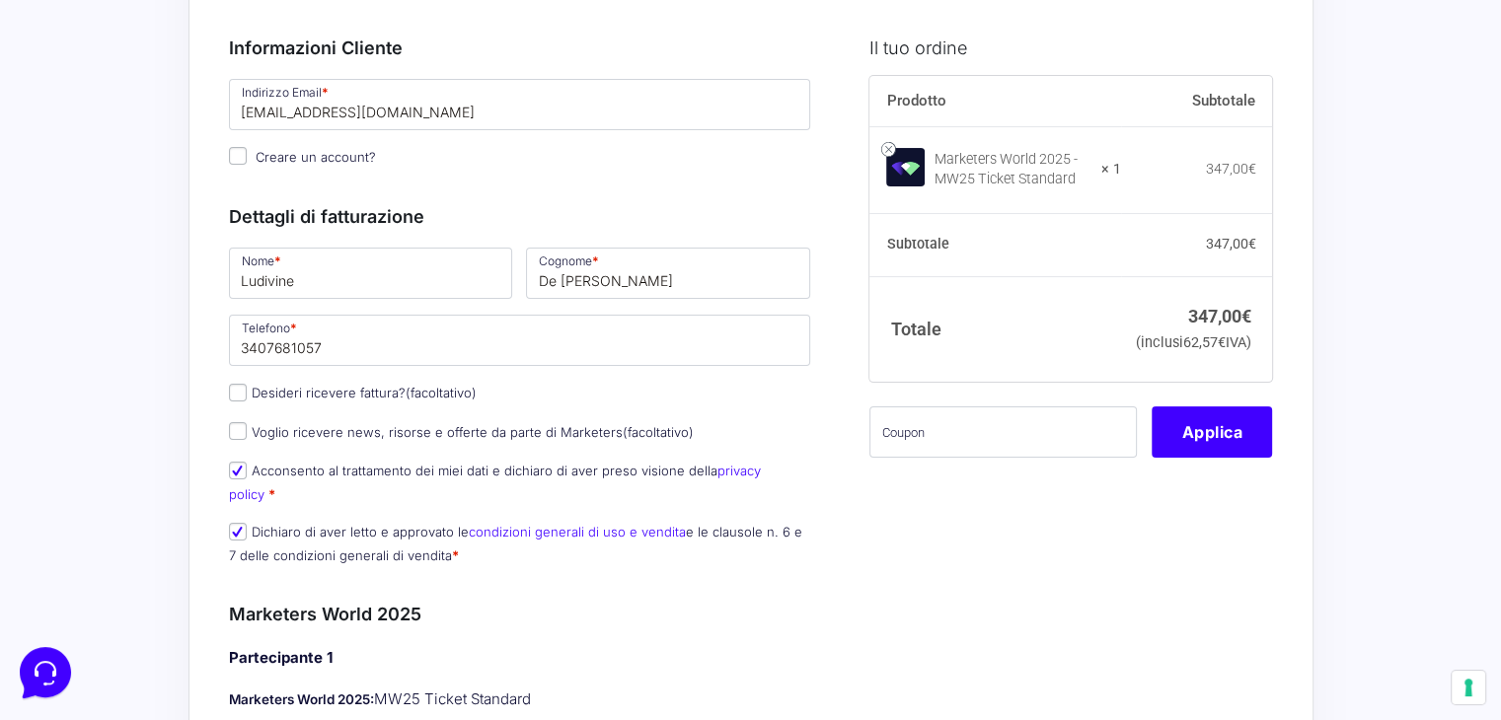
scroll to position [0, 0]
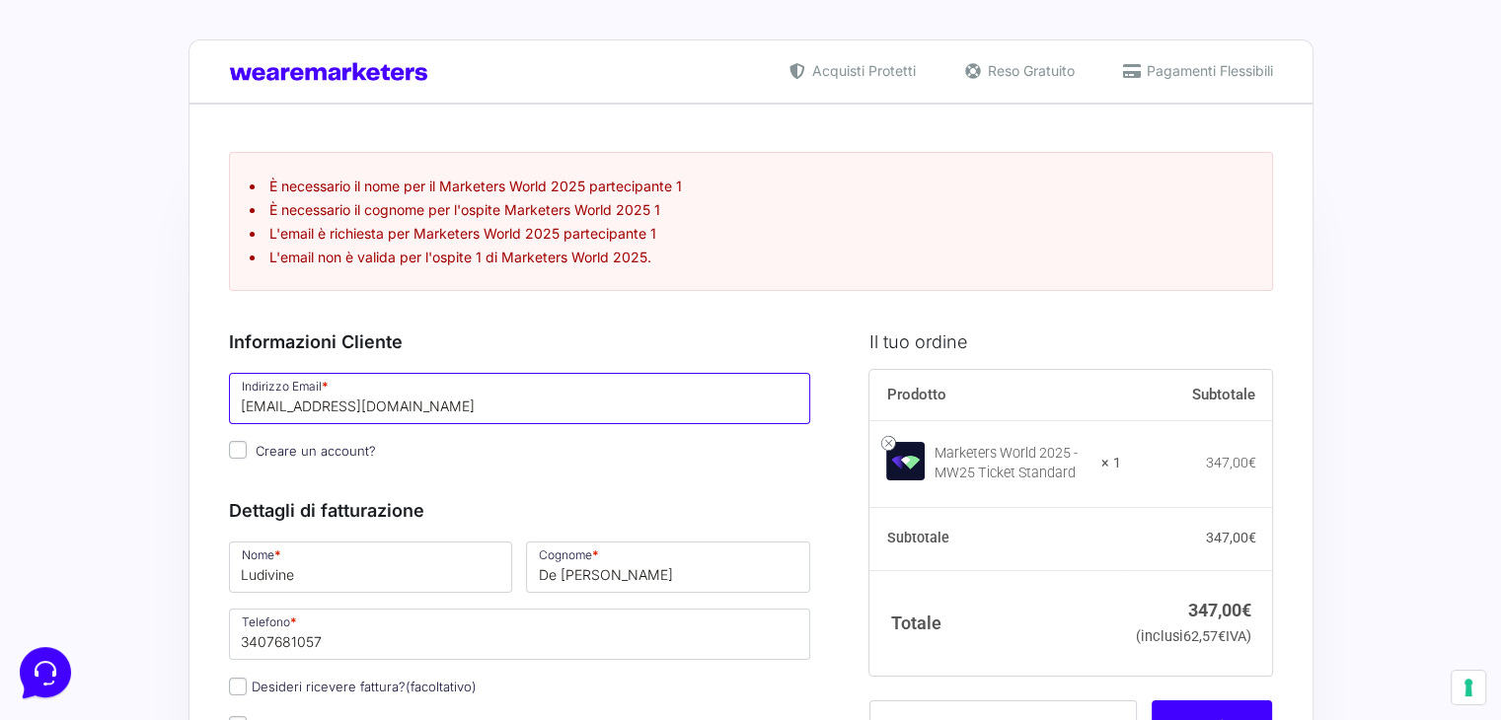
drag, startPoint x: 406, startPoint y: 407, endPoint x: 217, endPoint y: 416, distance: 188.7
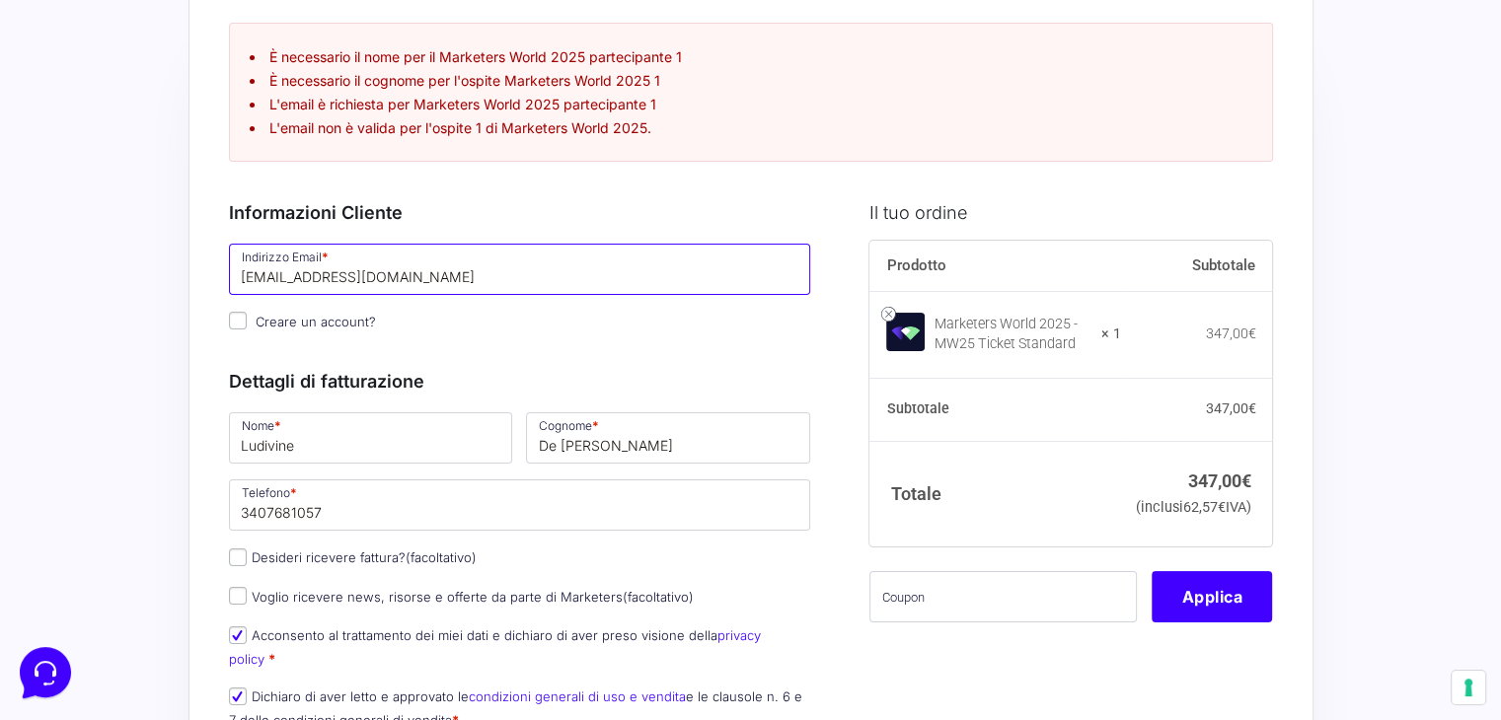
scroll to position [130, 0]
click at [390, 281] on input "[EMAIL_ADDRESS][DOMAIN_NAME]" at bounding box center [520, 268] width 582 height 51
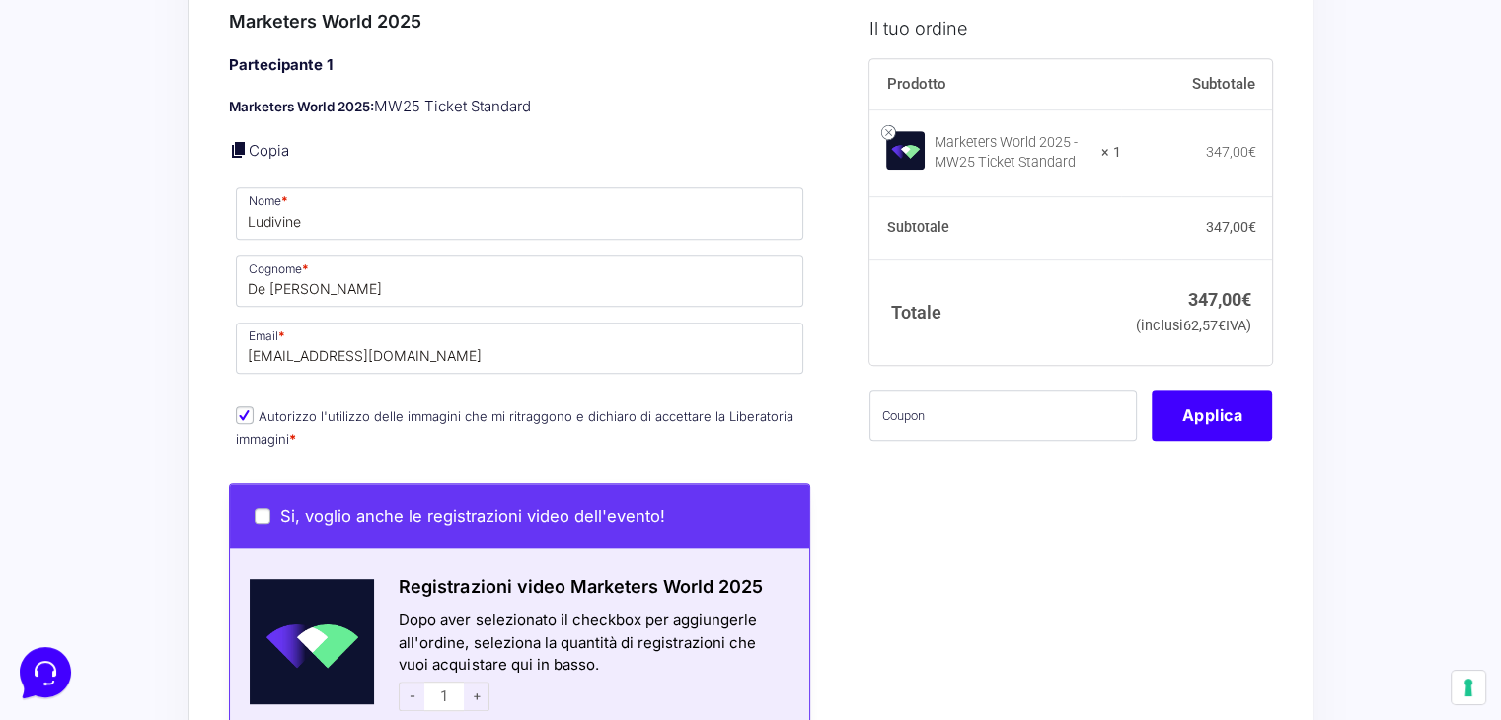
scroll to position [894, 0]
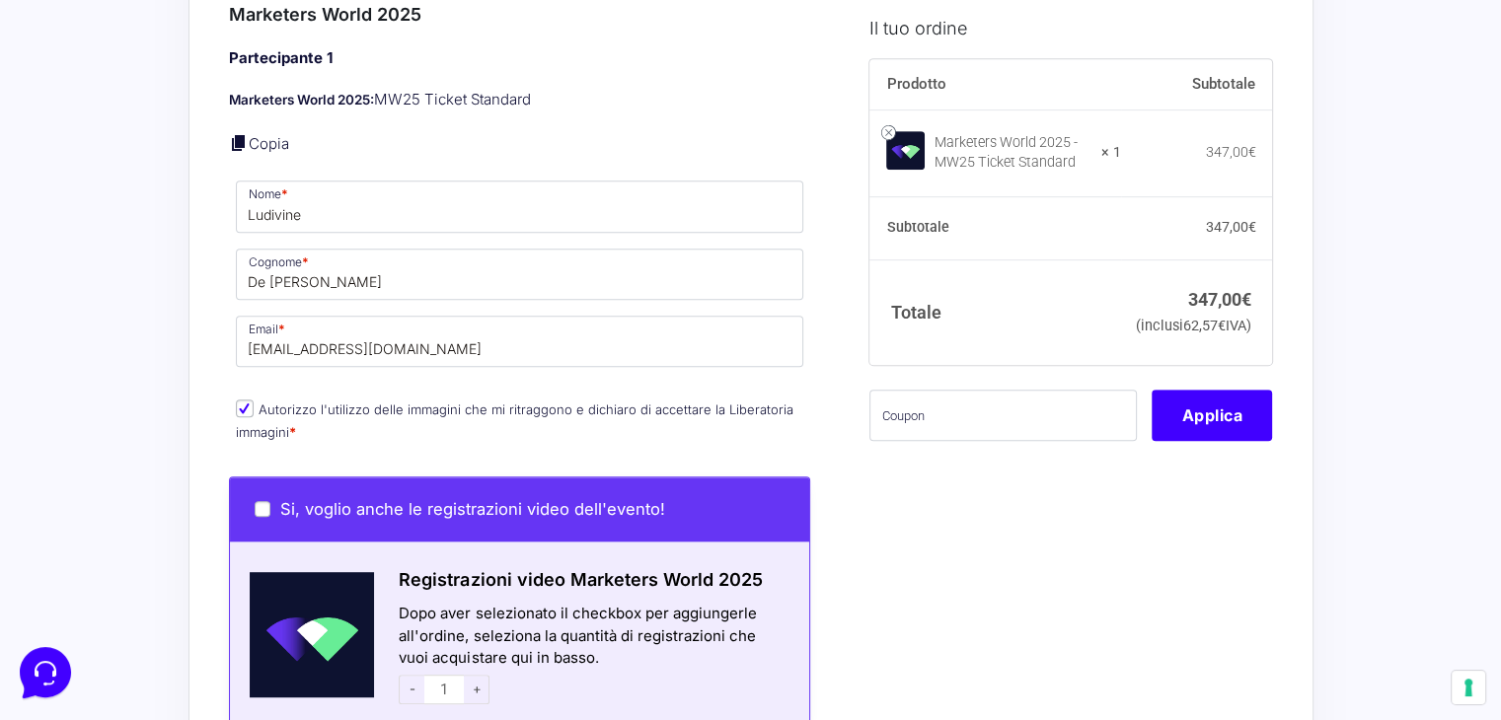
type input "[EMAIL_ADDRESS][DOMAIN_NAME]"
click at [405, 325] on input "[EMAIL_ADDRESS][DOMAIN_NAME]" at bounding box center [520, 341] width 568 height 51
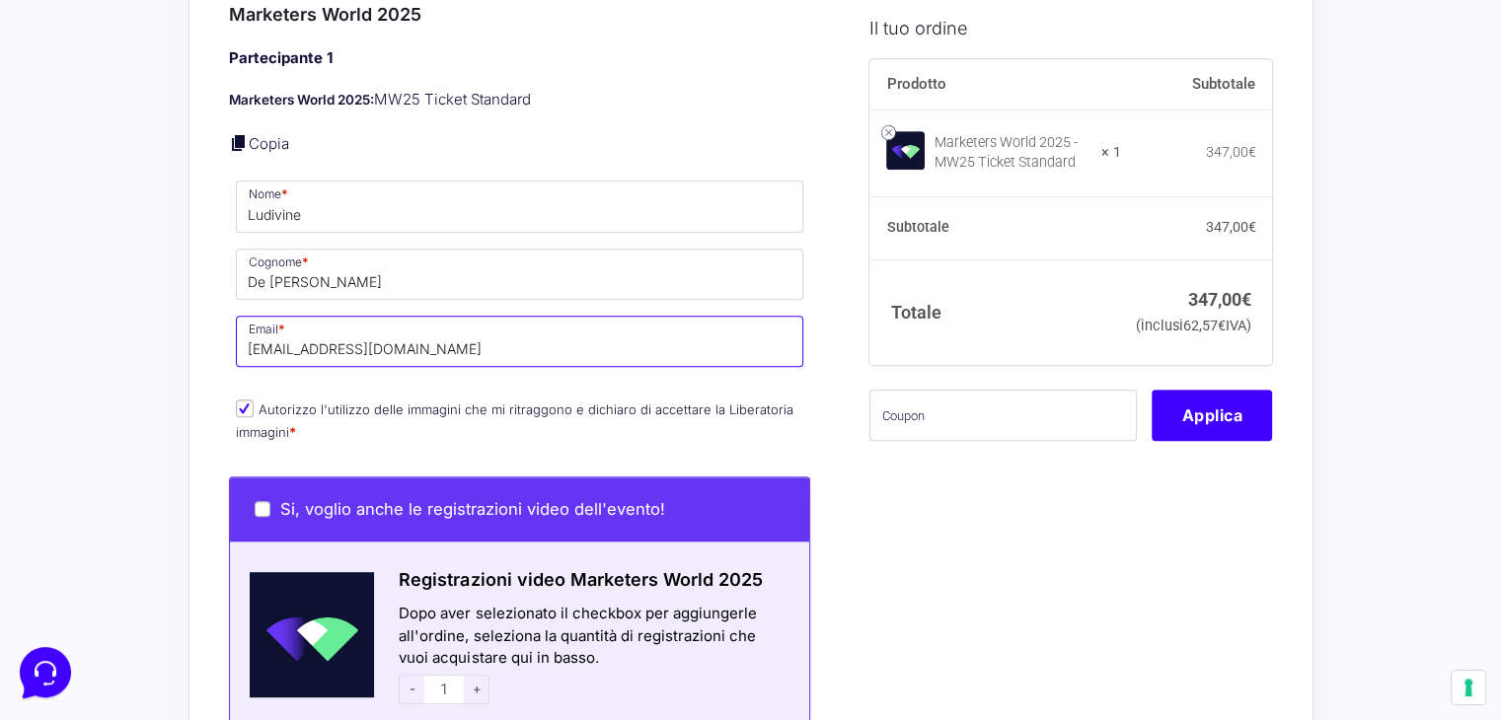
click at [405, 325] on input "[EMAIL_ADDRESS][DOMAIN_NAME]" at bounding box center [520, 341] width 568 height 51
paste input "ivine.smcreator"
type input "[EMAIL_ADDRESS][DOMAIN_NAME]"
click at [167, 338] on div "Acquisti Protetti Reso Gratuito Pagamenti Flessibili Riepilogo Ordine 347,00 € …" at bounding box center [750, 463] width 1501 height 2715
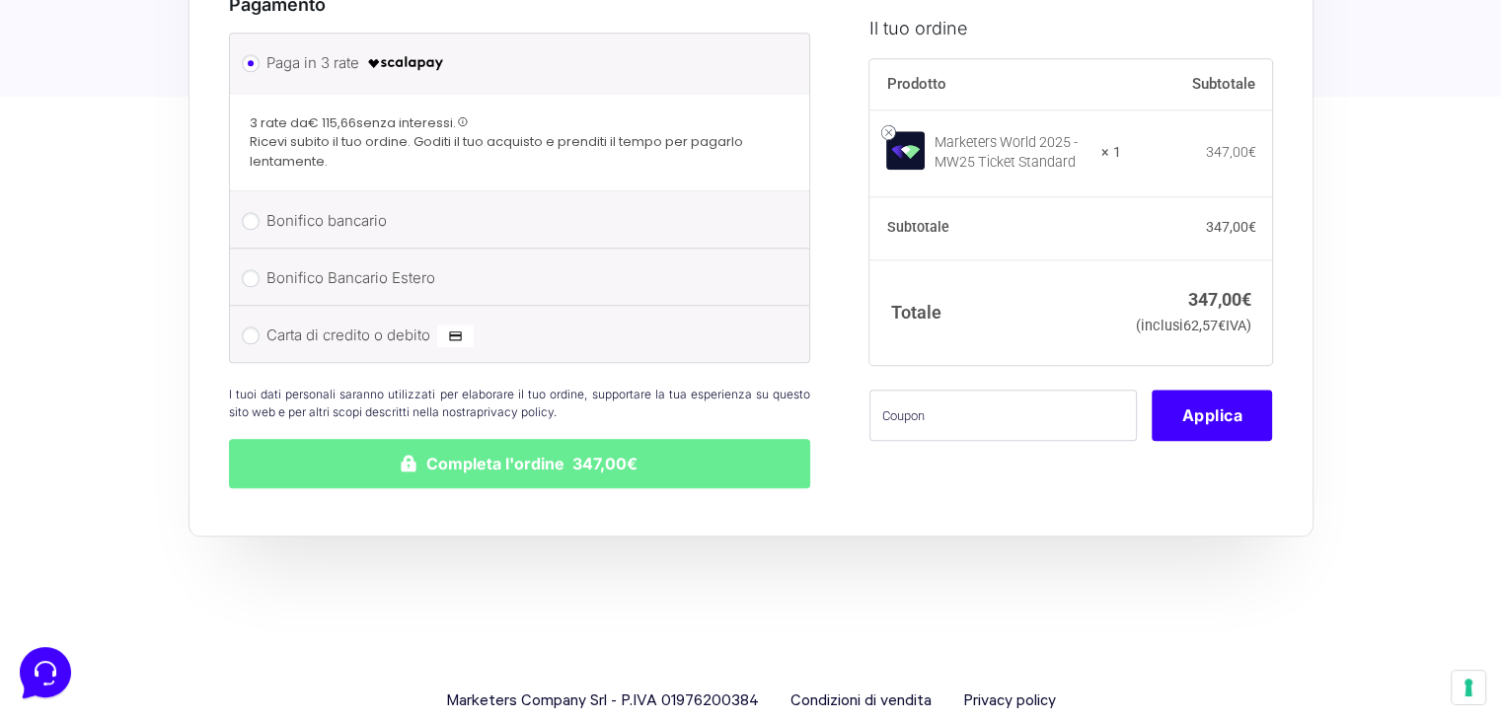
scroll to position [2092, 0]
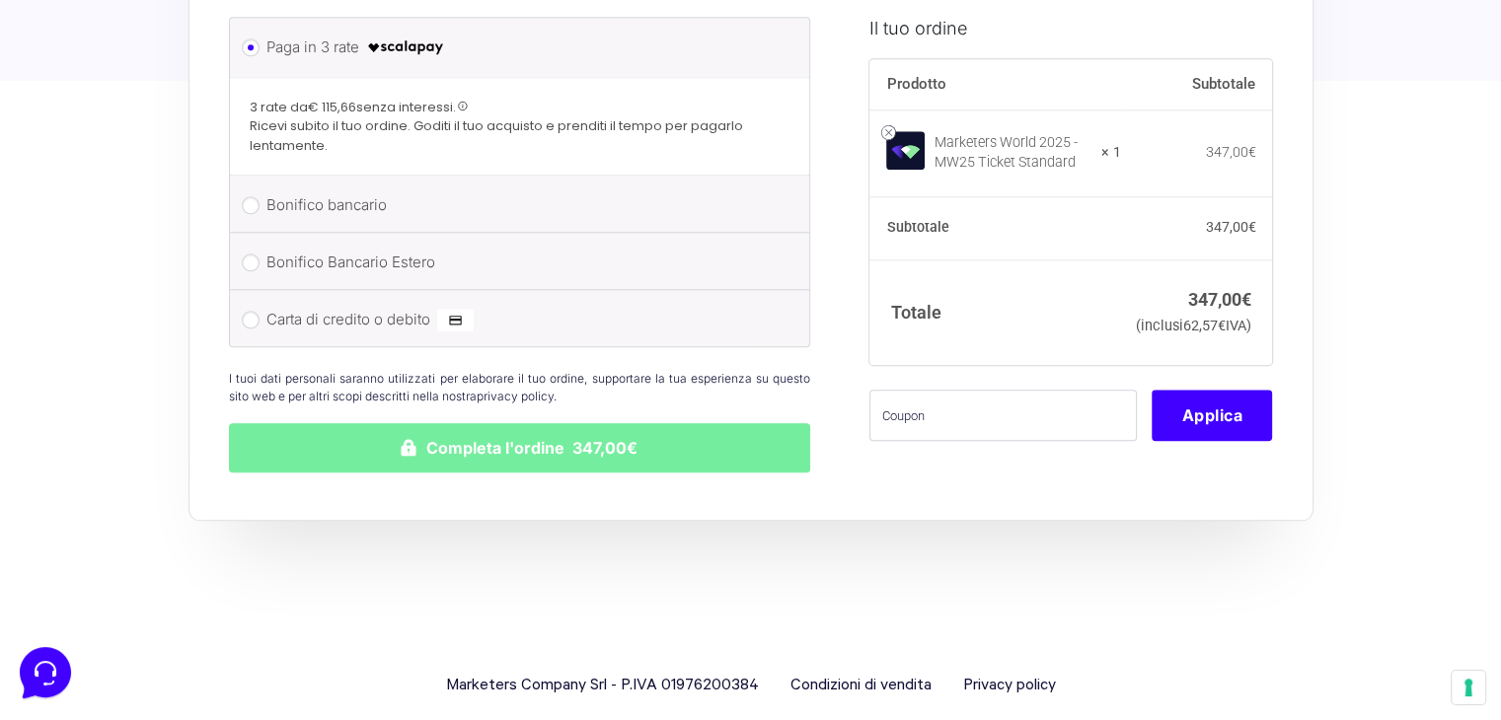
click at [534, 424] on button "Completa l'ordine 347,00€" at bounding box center [520, 447] width 582 height 49
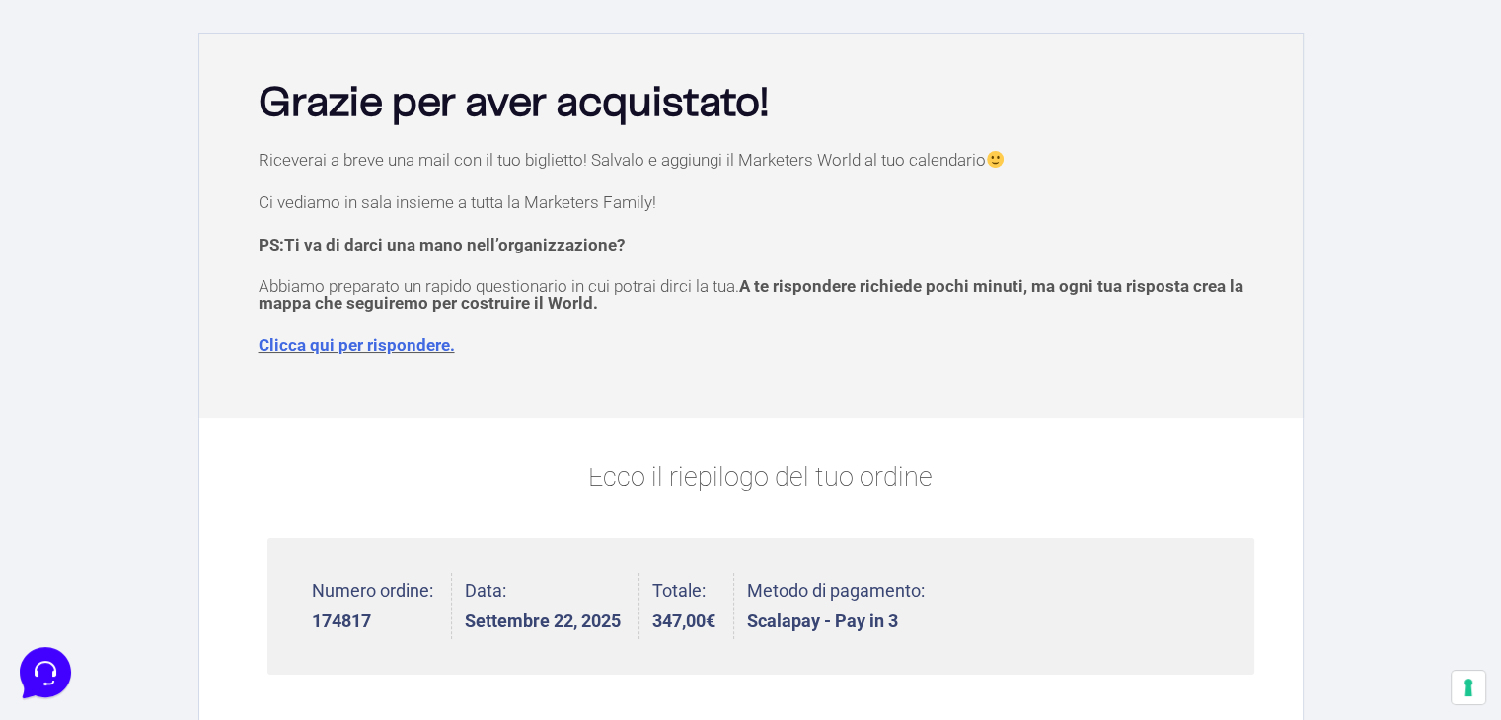
scroll to position [91, 0]
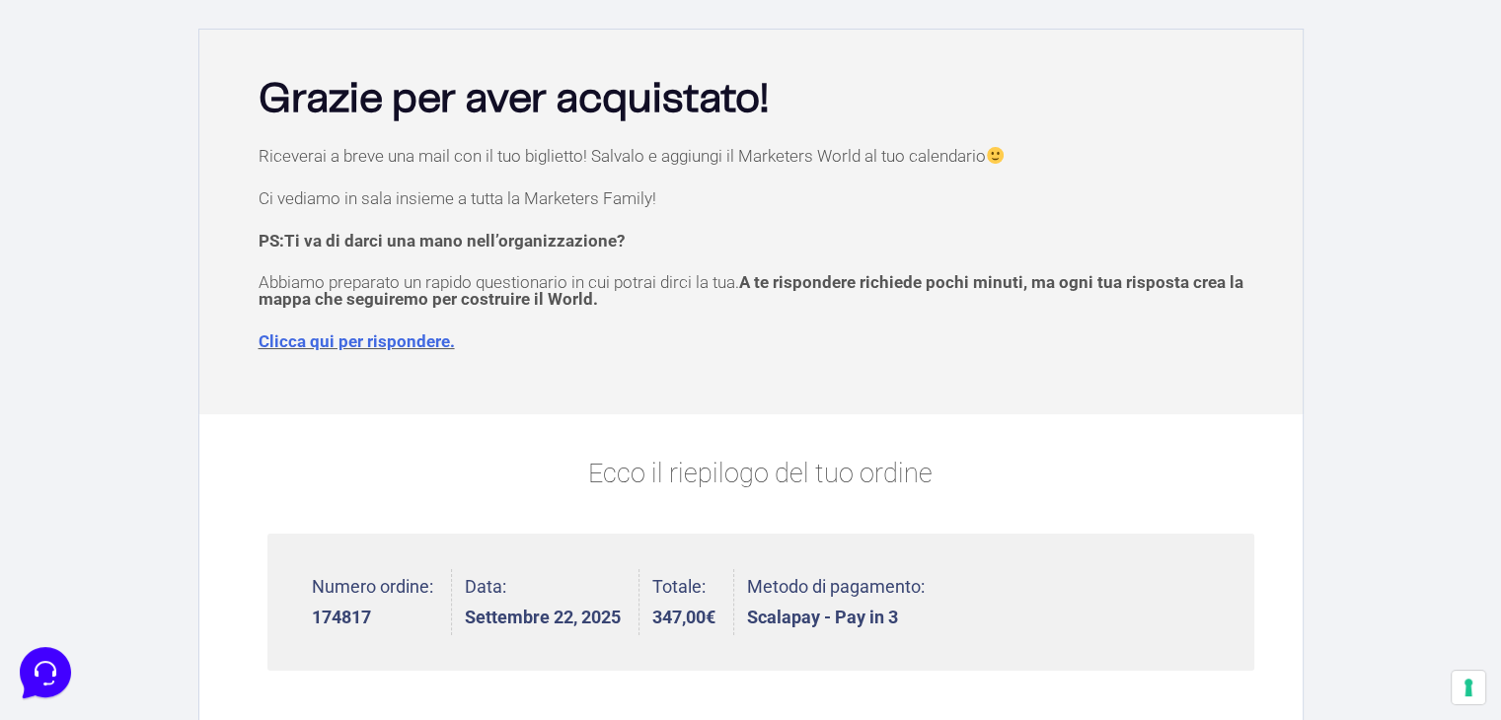
click at [406, 340] on link "Clicca qui per rispondere." at bounding box center [357, 342] width 196 height 20
